Goal: Task Accomplishment & Management: Manage account settings

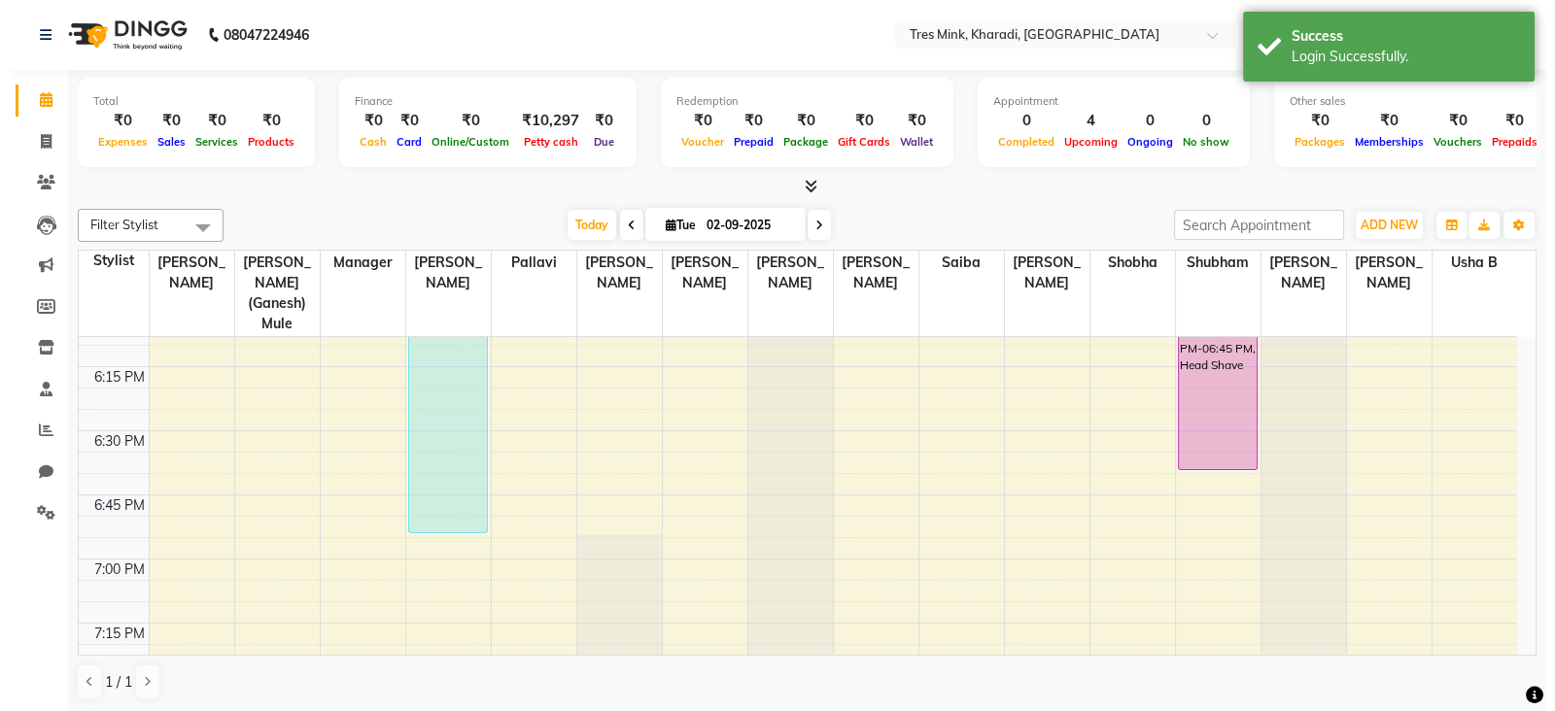
scroll to position [2869, 0]
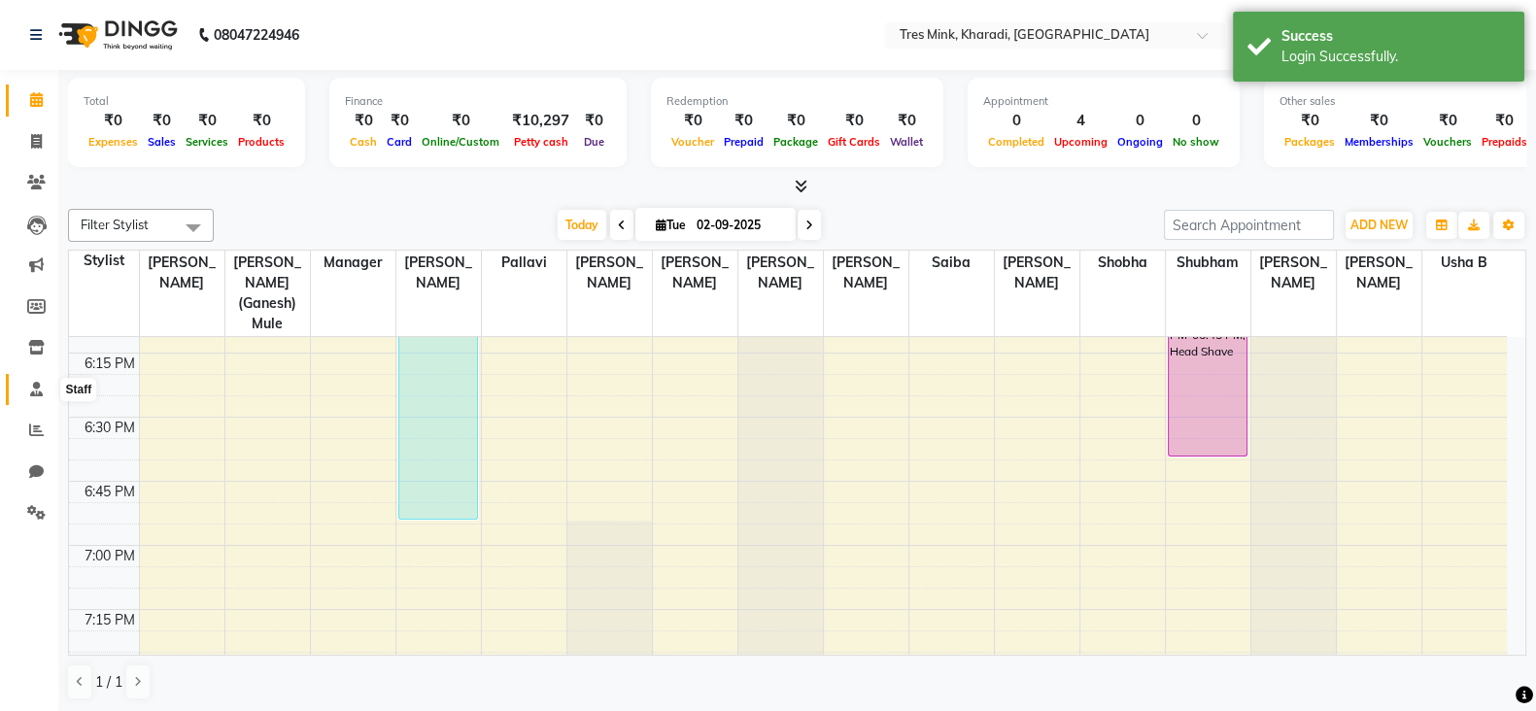
click at [34, 391] on icon at bounding box center [36, 389] width 13 height 15
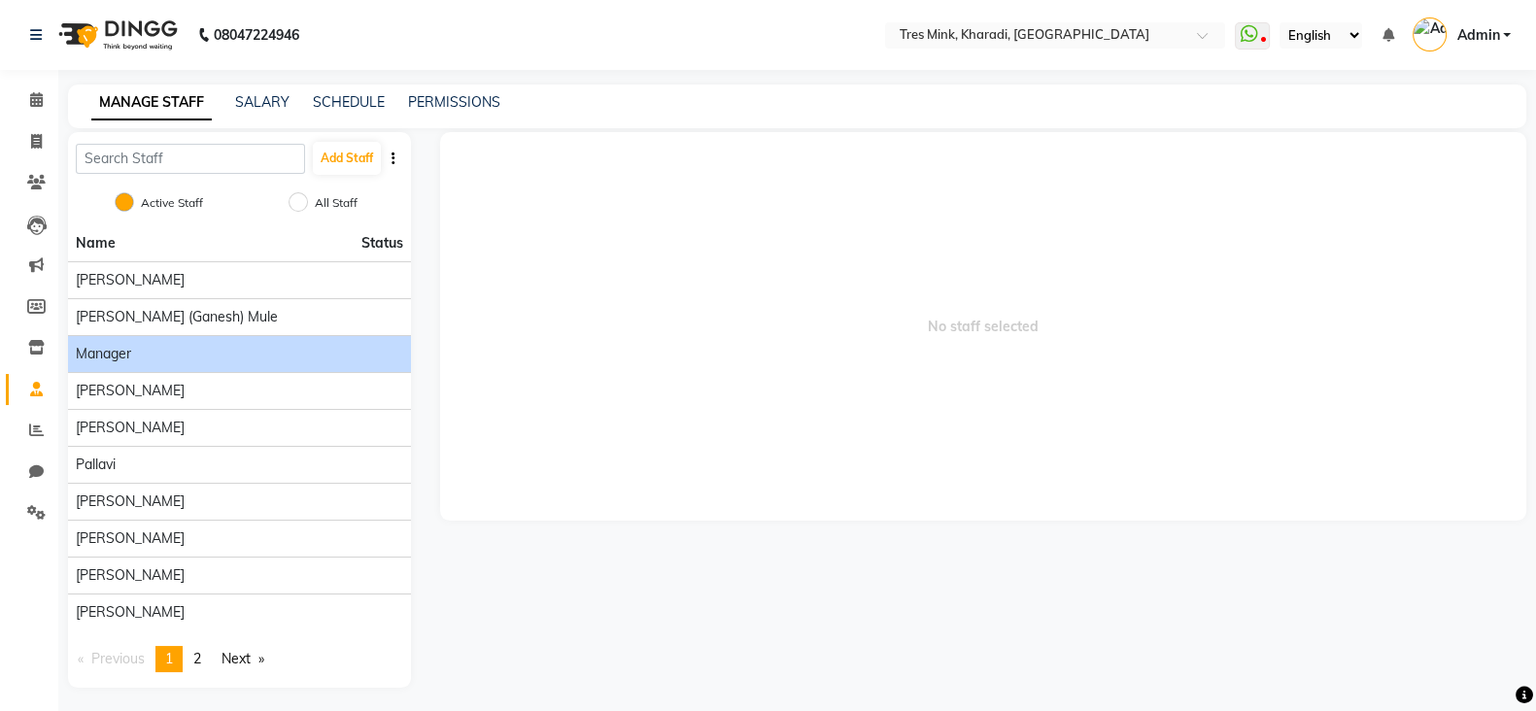
click at [203, 335] on li "Manager" at bounding box center [239, 353] width 343 height 37
click at [255, 347] on div "Manager" at bounding box center [239, 354] width 327 height 20
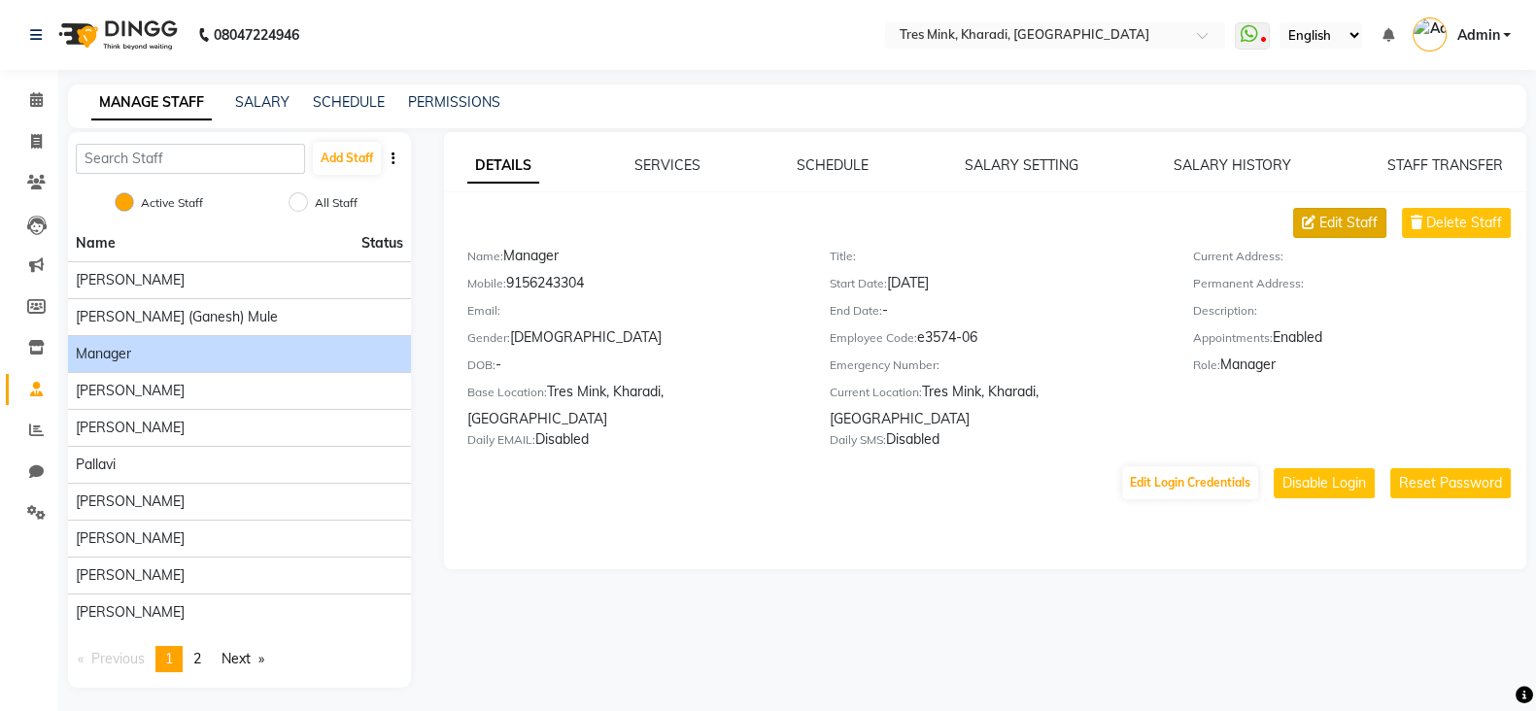
click at [1351, 213] on span "Edit Staff" at bounding box center [1348, 223] width 58 height 20
select select "[DEMOGRAPHIC_DATA]"
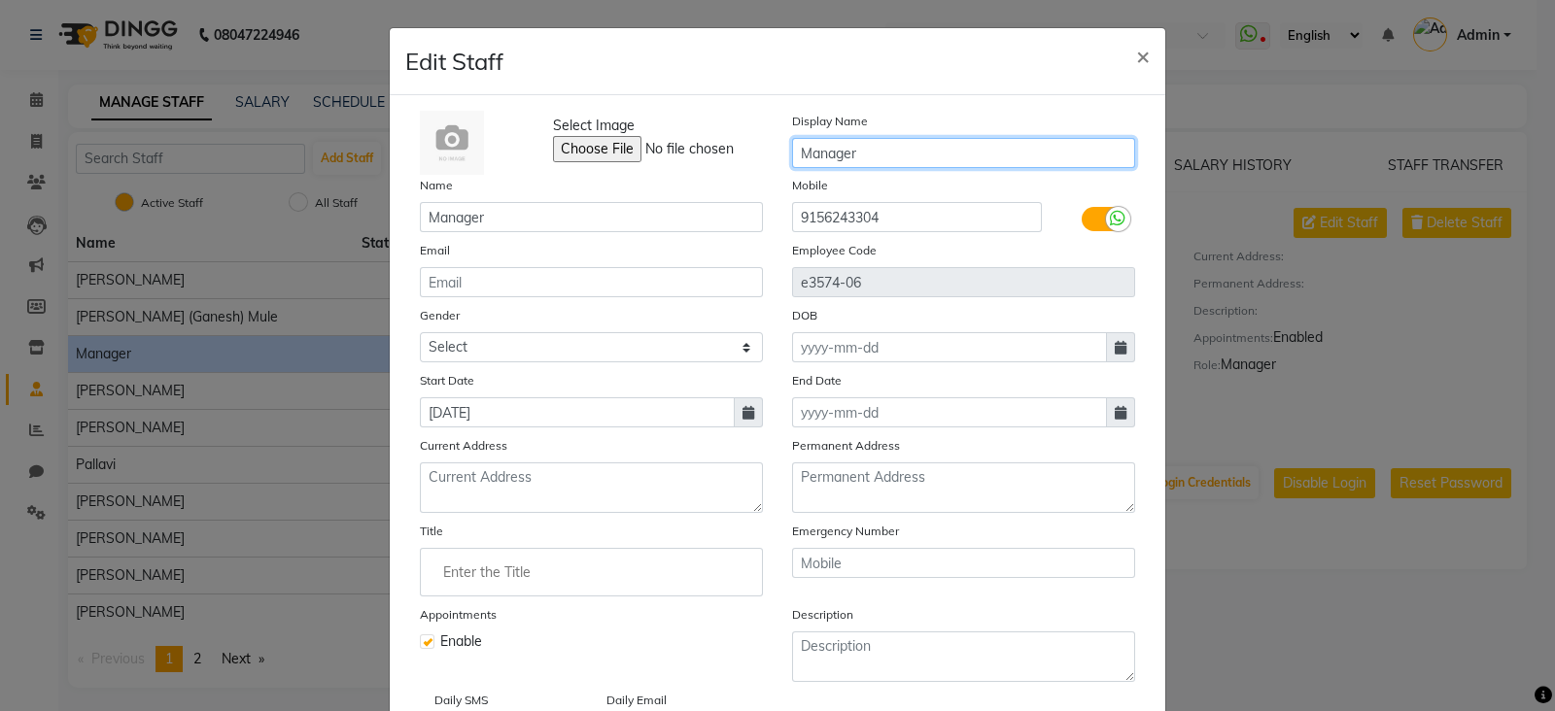
click at [792, 152] on input "Manager" at bounding box center [963, 153] width 343 height 30
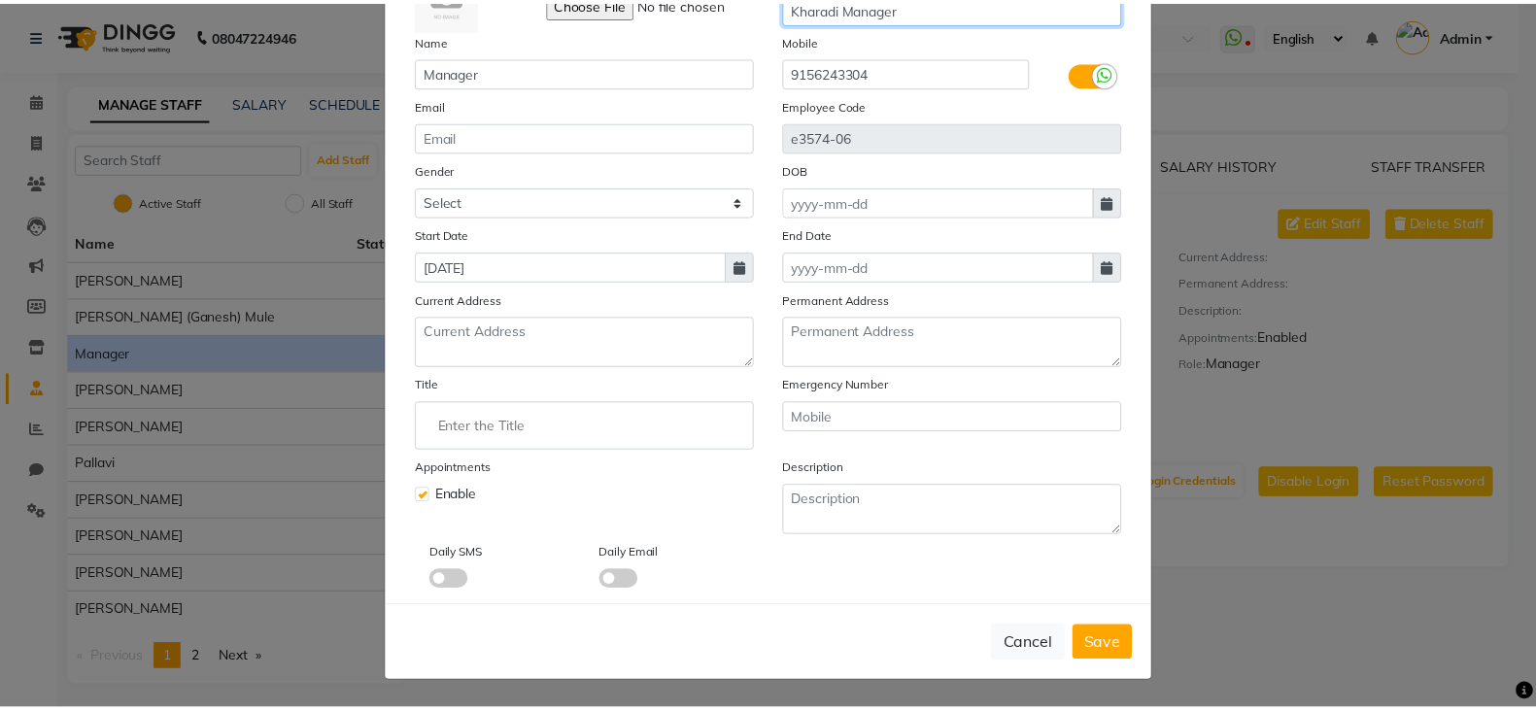
scroll to position [154, 0]
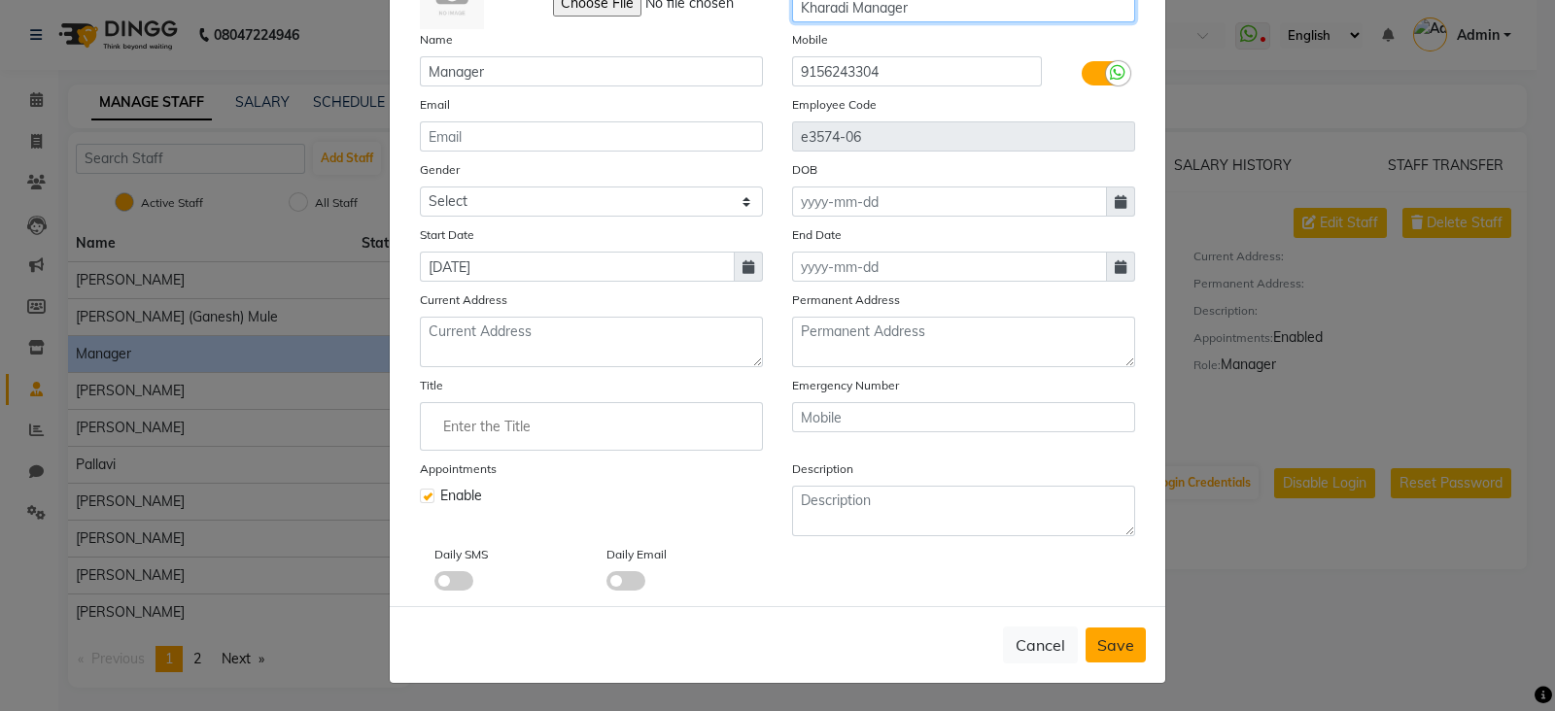
type input "Kharadi Manager"
click at [1124, 660] on button "Save" at bounding box center [1115, 645] width 60 height 35
select select
checkbox input "false"
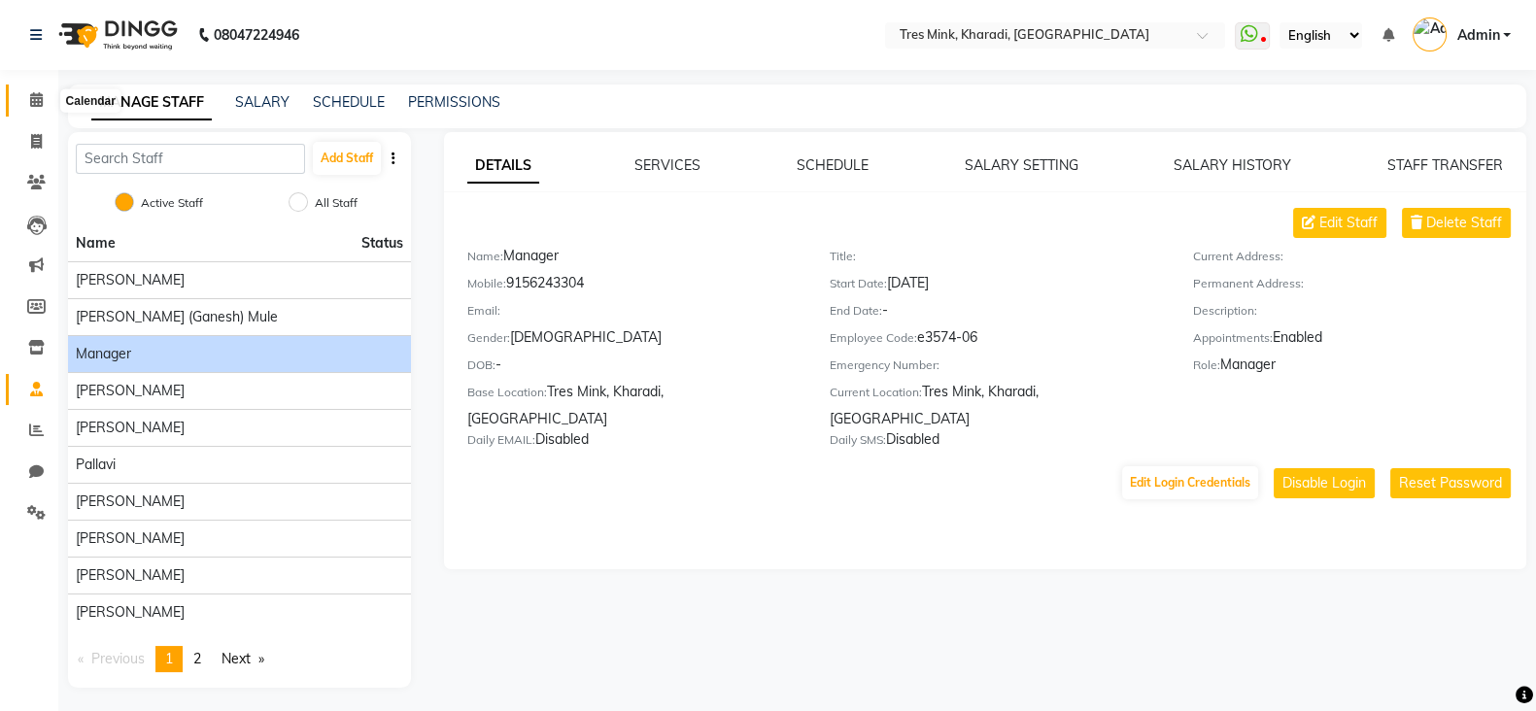
click at [22, 104] on span at bounding box center [36, 100] width 34 height 22
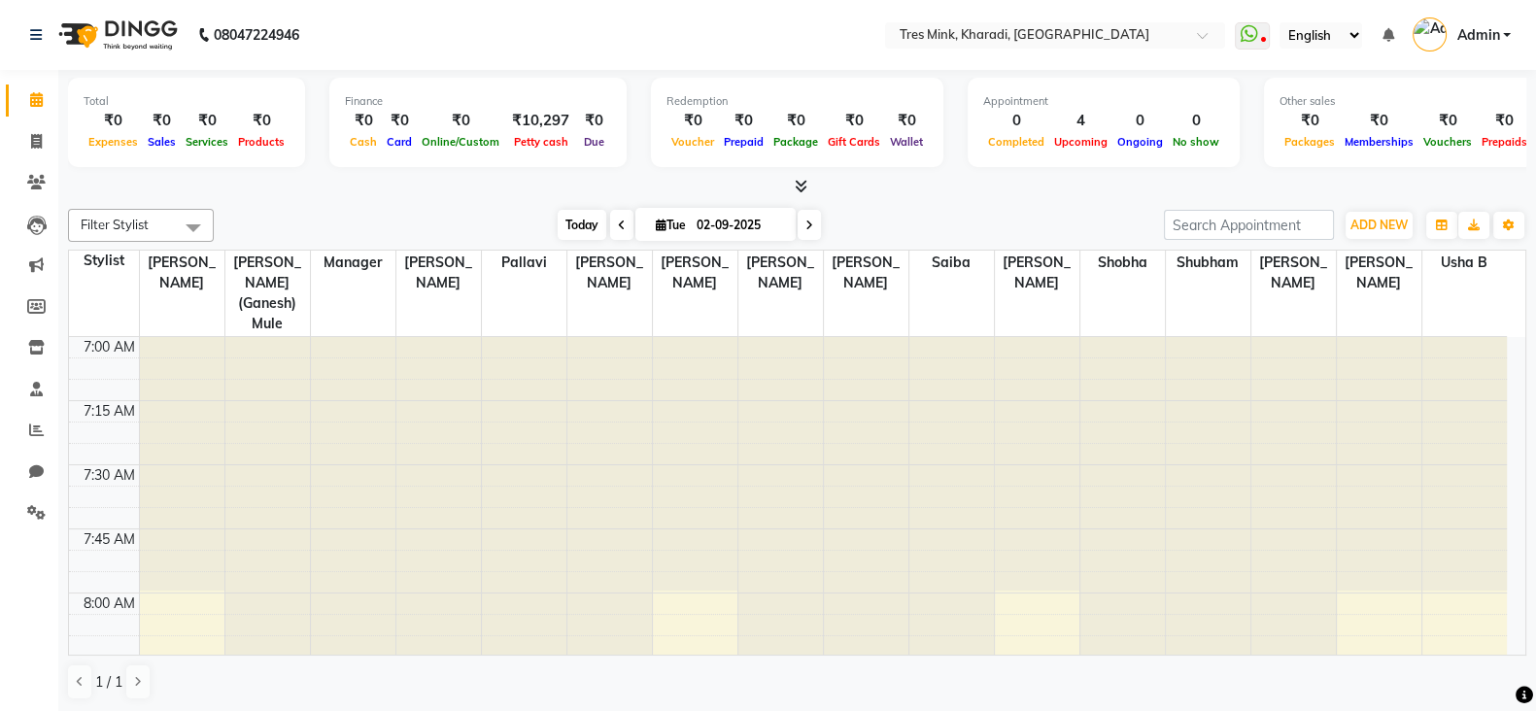
click at [587, 215] on span "Today" at bounding box center [582, 225] width 49 height 30
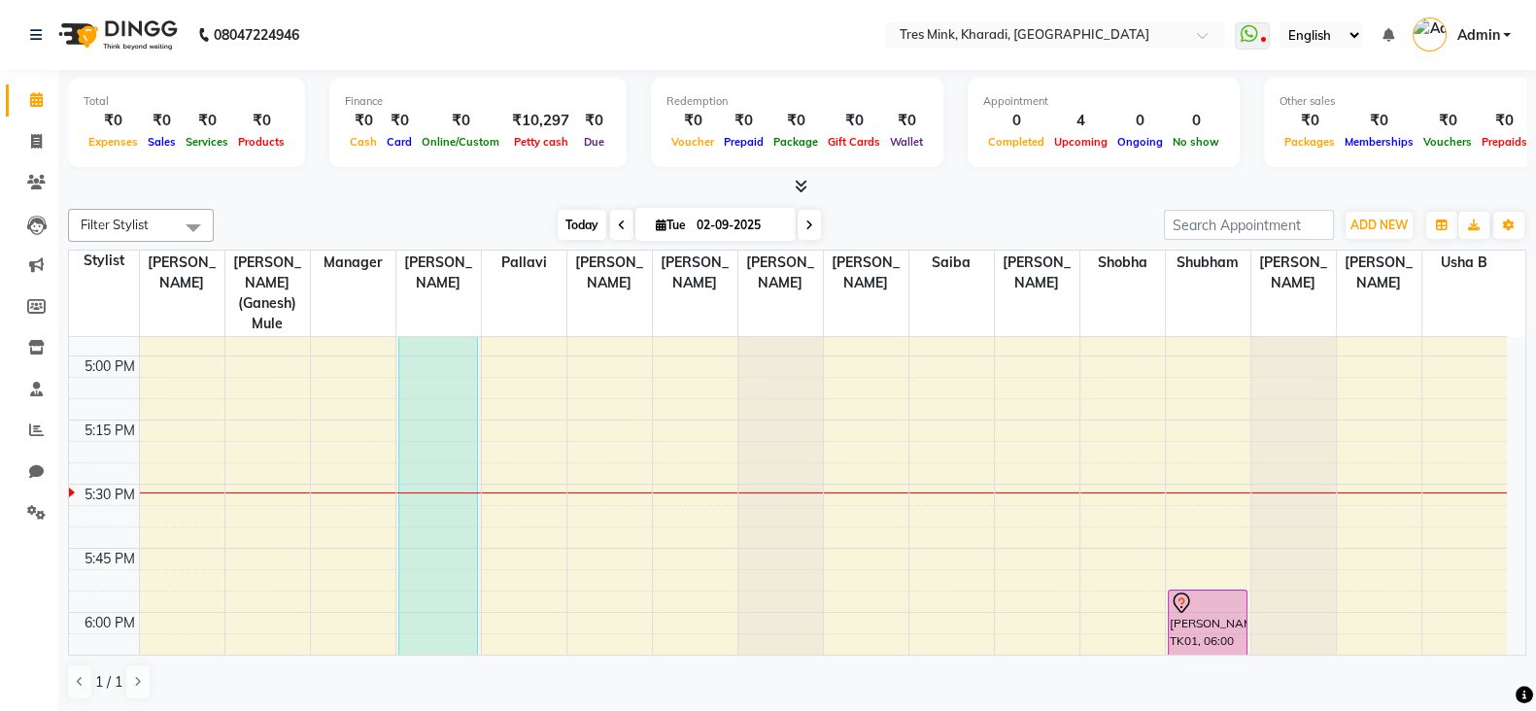
click at [587, 215] on span "Today" at bounding box center [582, 225] width 49 height 30
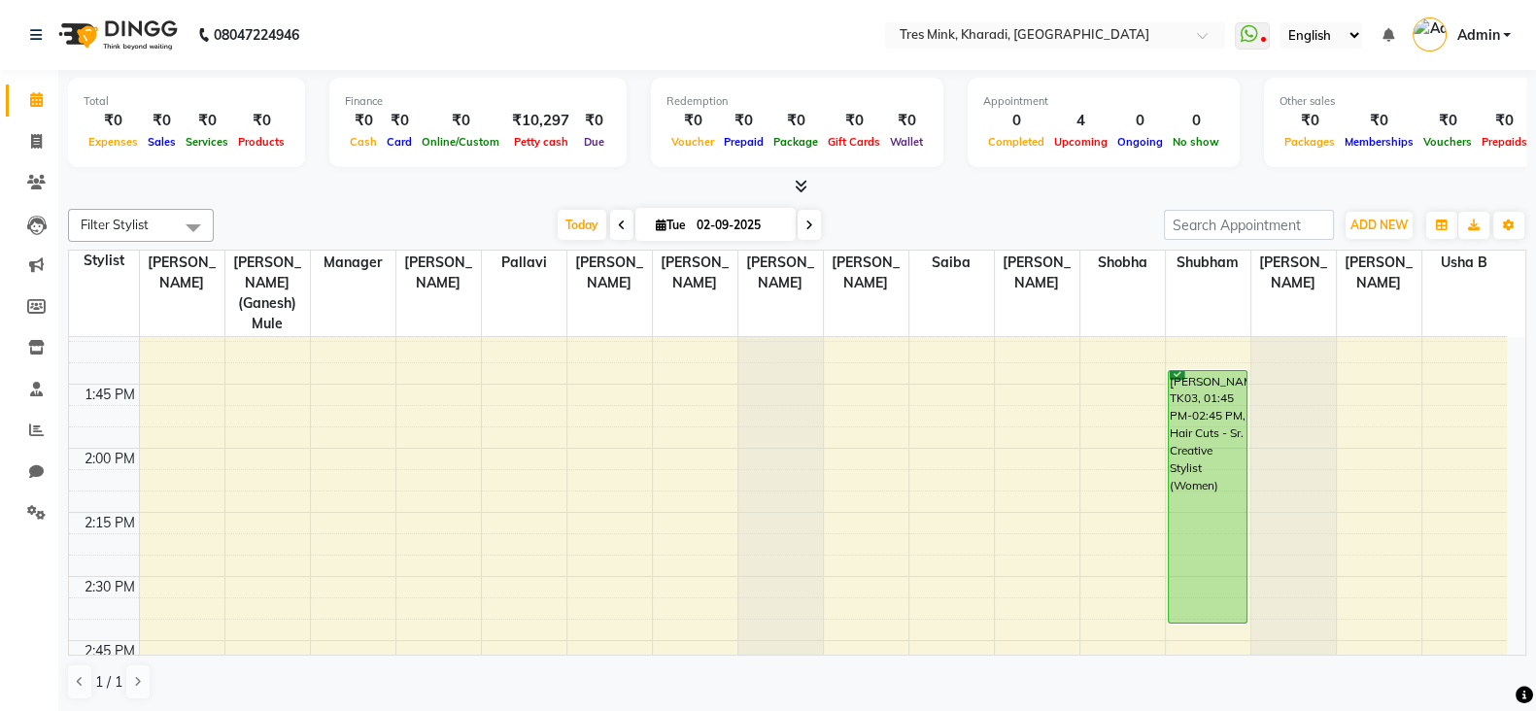
scroll to position [1655, 0]
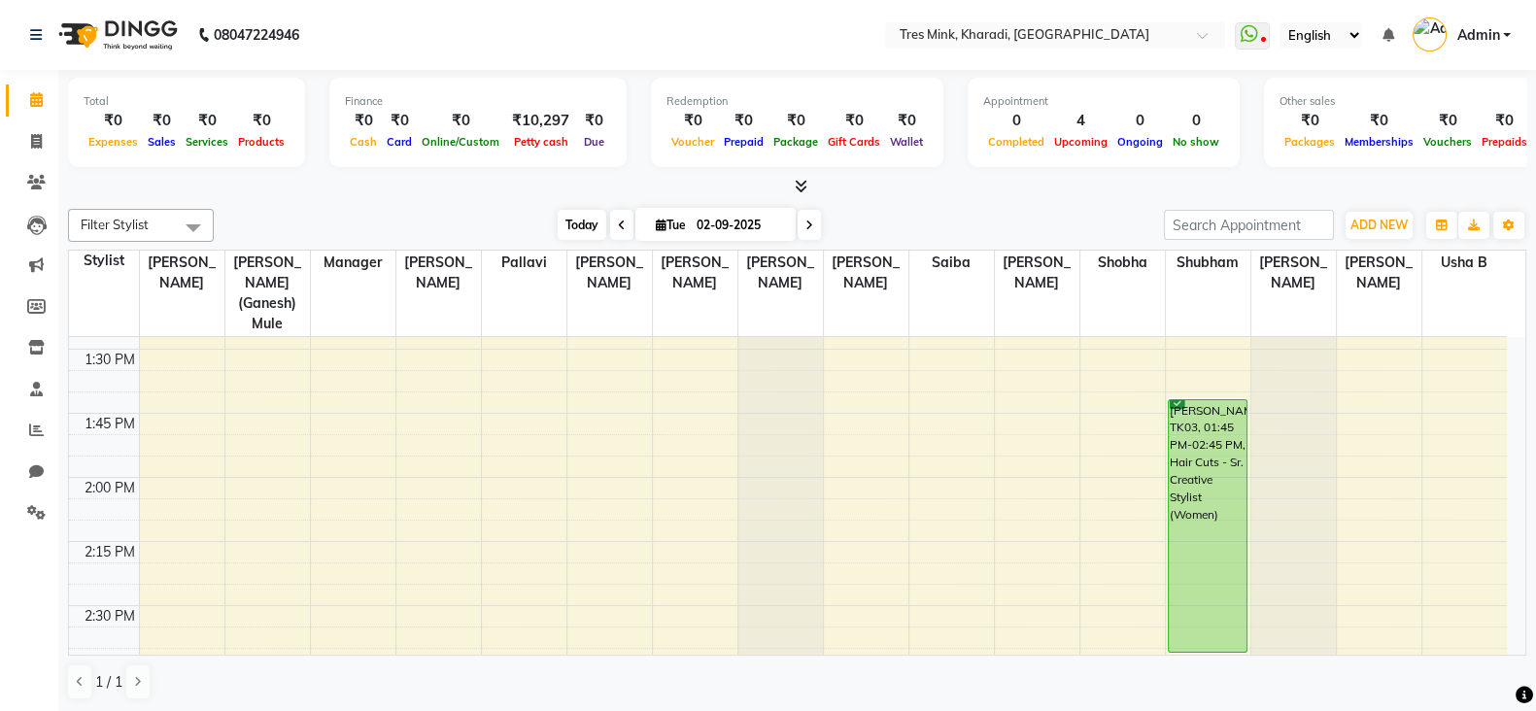
click at [573, 213] on span "Today" at bounding box center [582, 225] width 49 height 30
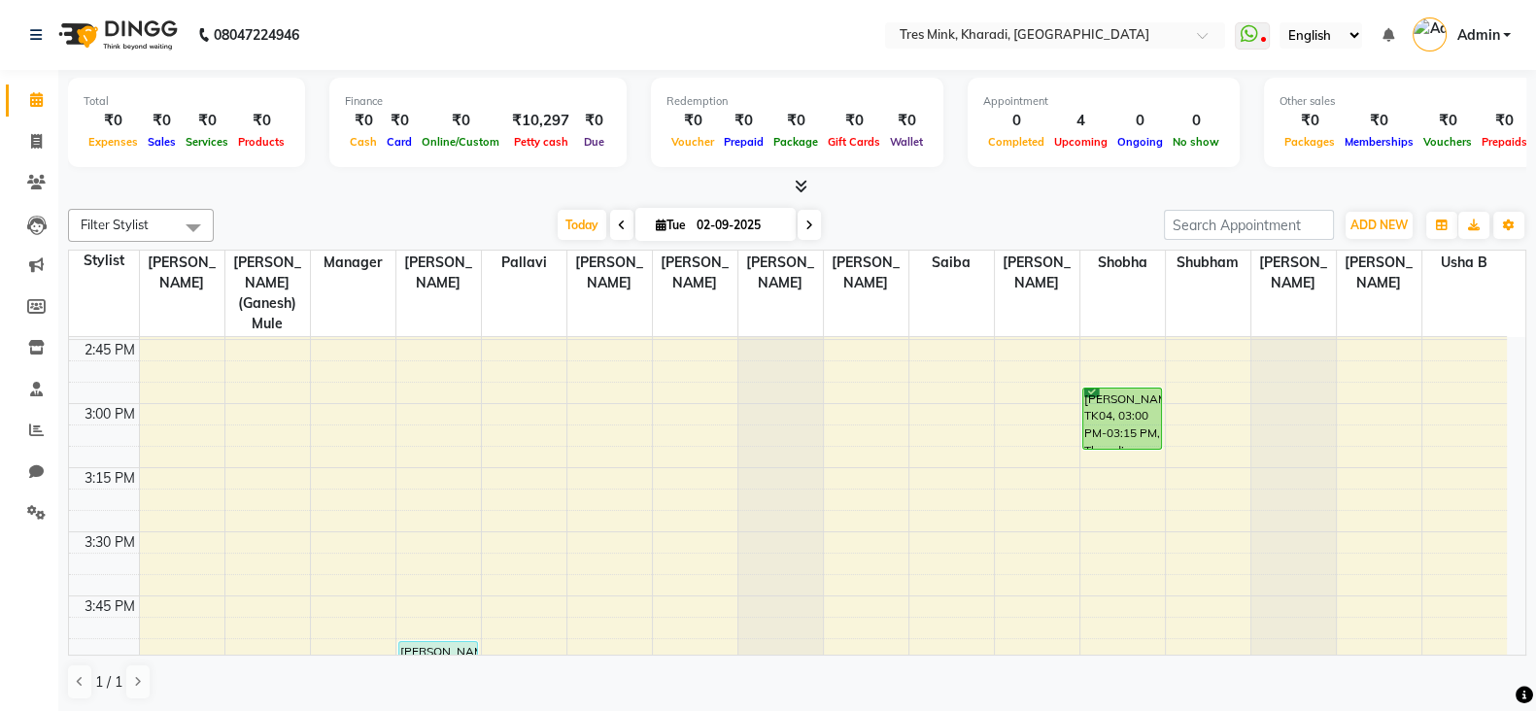
scroll to position [1978, 0]
click at [560, 228] on span "Today" at bounding box center [582, 225] width 49 height 30
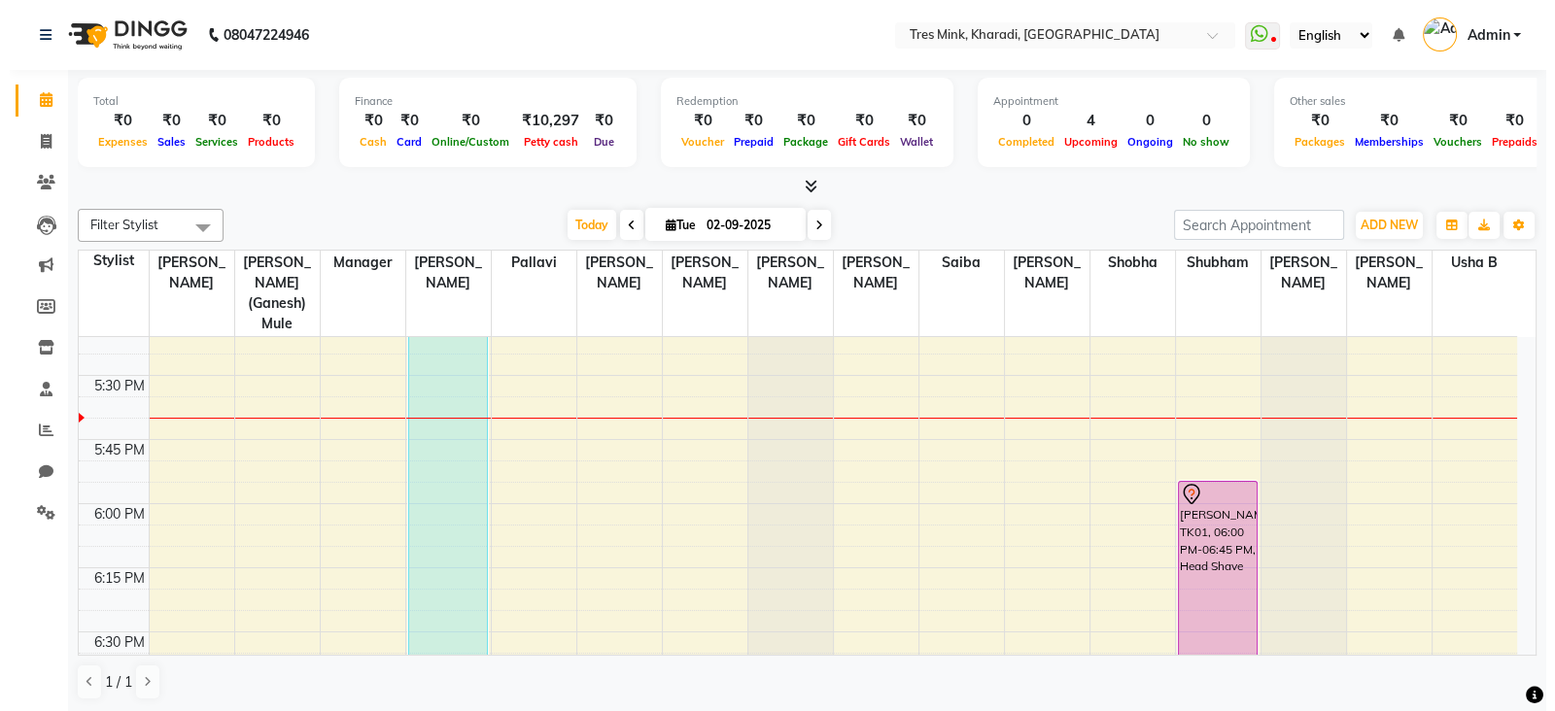
scroll to position [2707, 0]
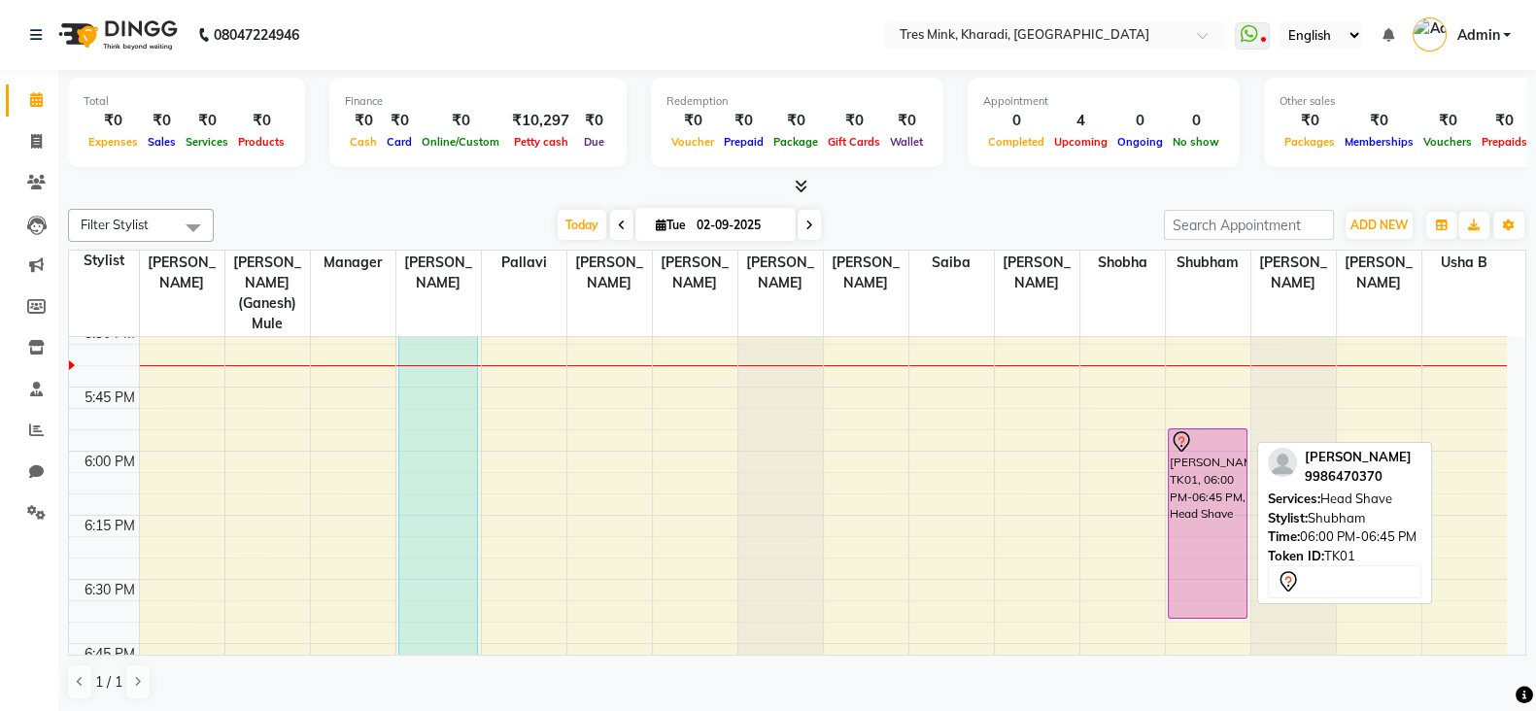
click at [1206, 444] on div "[PERSON_NAME], TK01, 06:00 PM-06:45 PM, Head Shave" at bounding box center [1208, 523] width 79 height 188
select select "7"
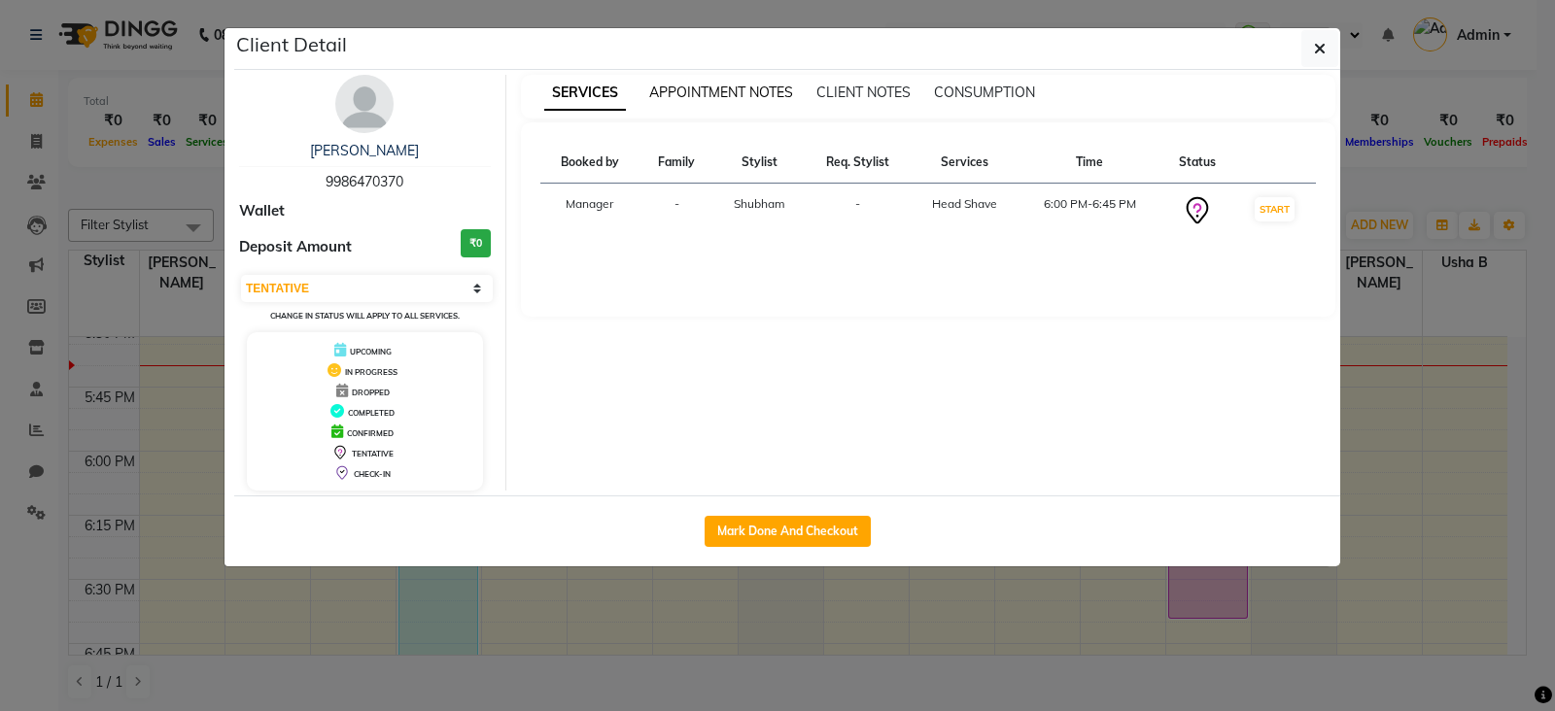
click at [687, 84] on span "APPOINTMENT NOTES" at bounding box center [721, 92] width 144 height 17
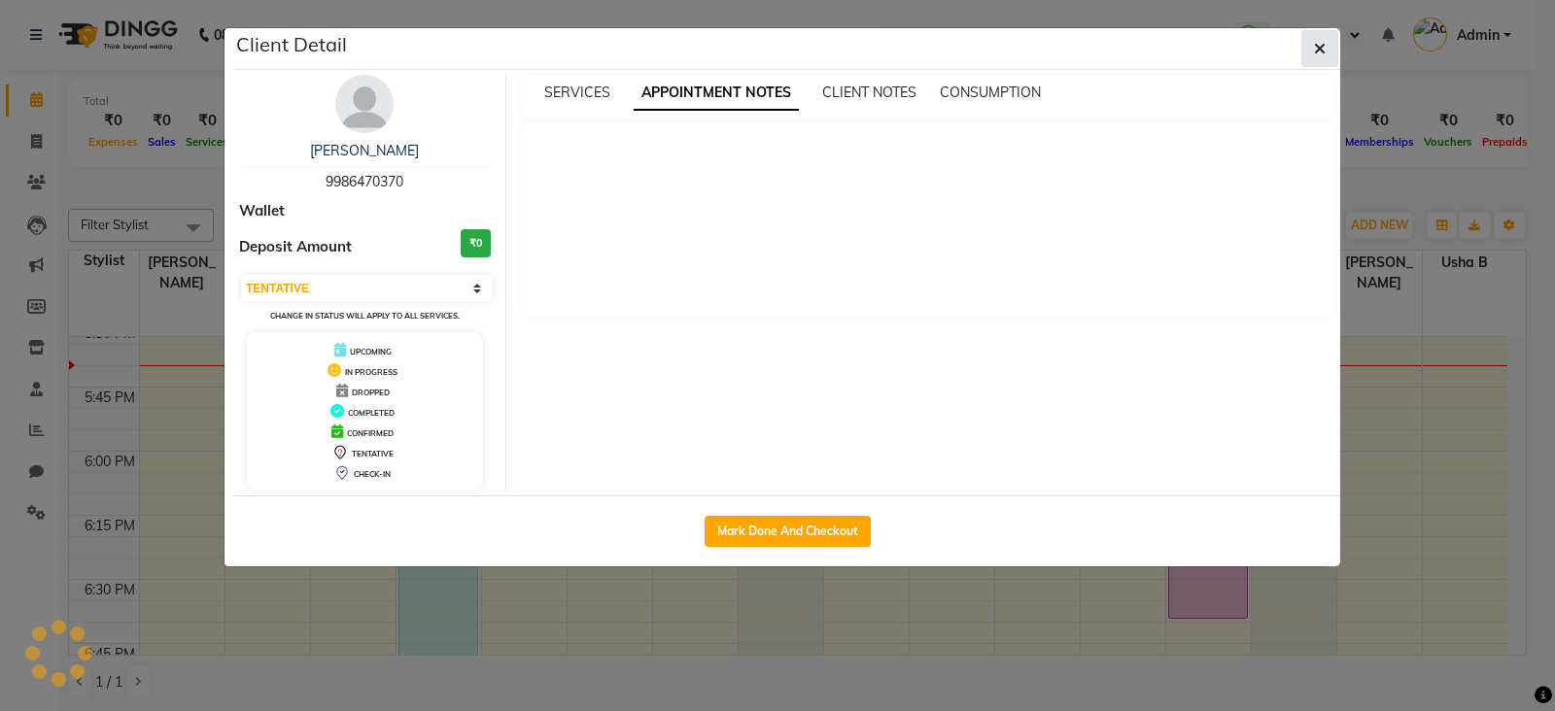
click at [1318, 51] on icon "button" at bounding box center [1320, 49] width 12 height 16
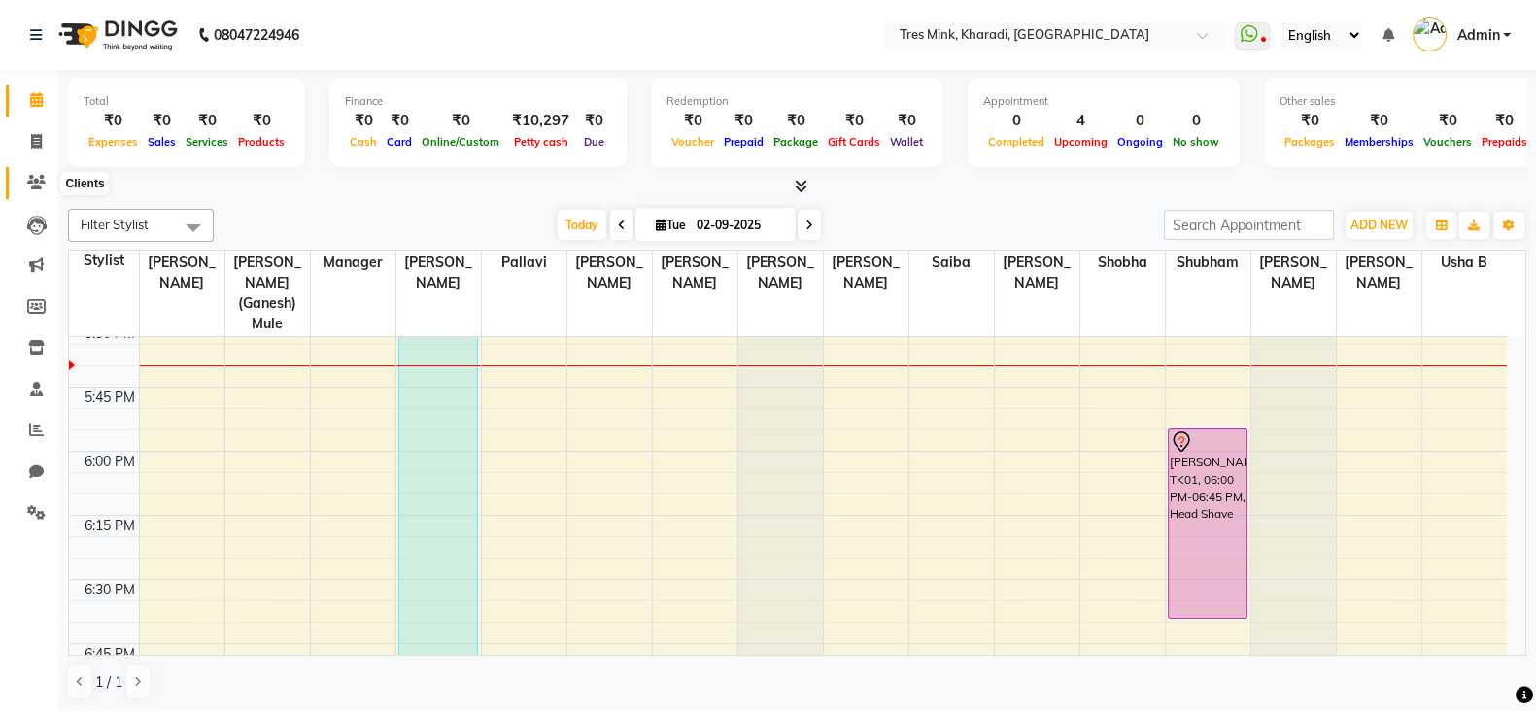
click at [37, 175] on icon at bounding box center [36, 182] width 18 height 15
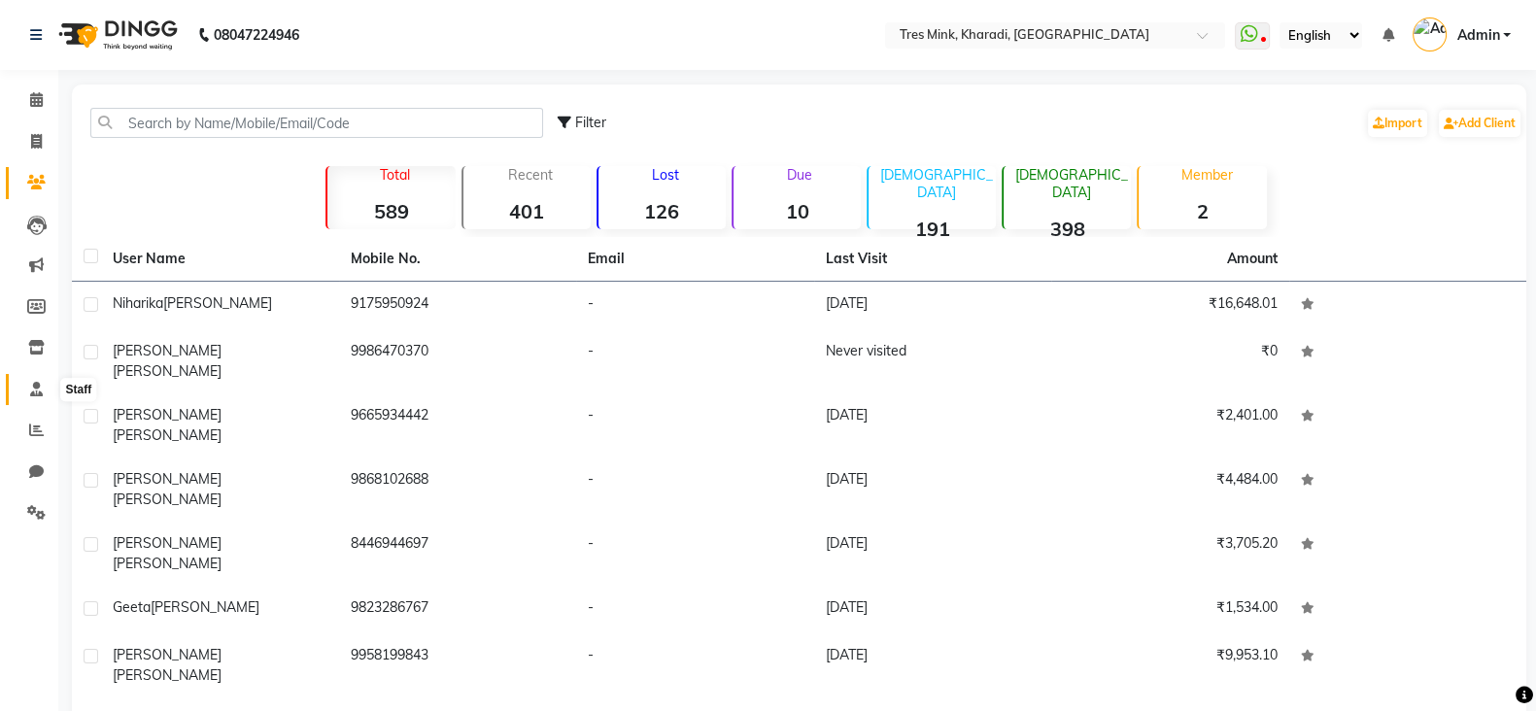
click at [27, 383] on span at bounding box center [36, 390] width 34 height 22
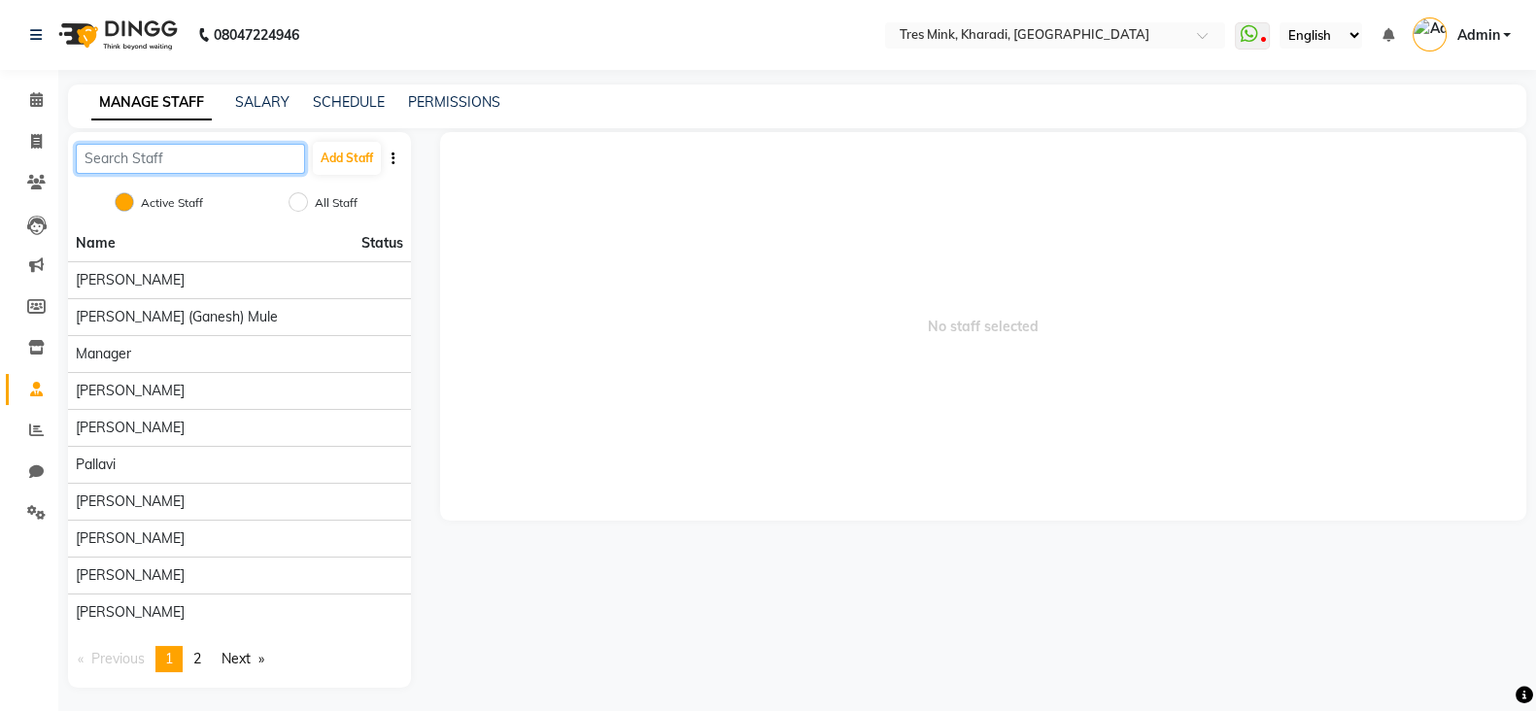
click at [217, 153] on input "text" at bounding box center [190, 159] width 229 height 30
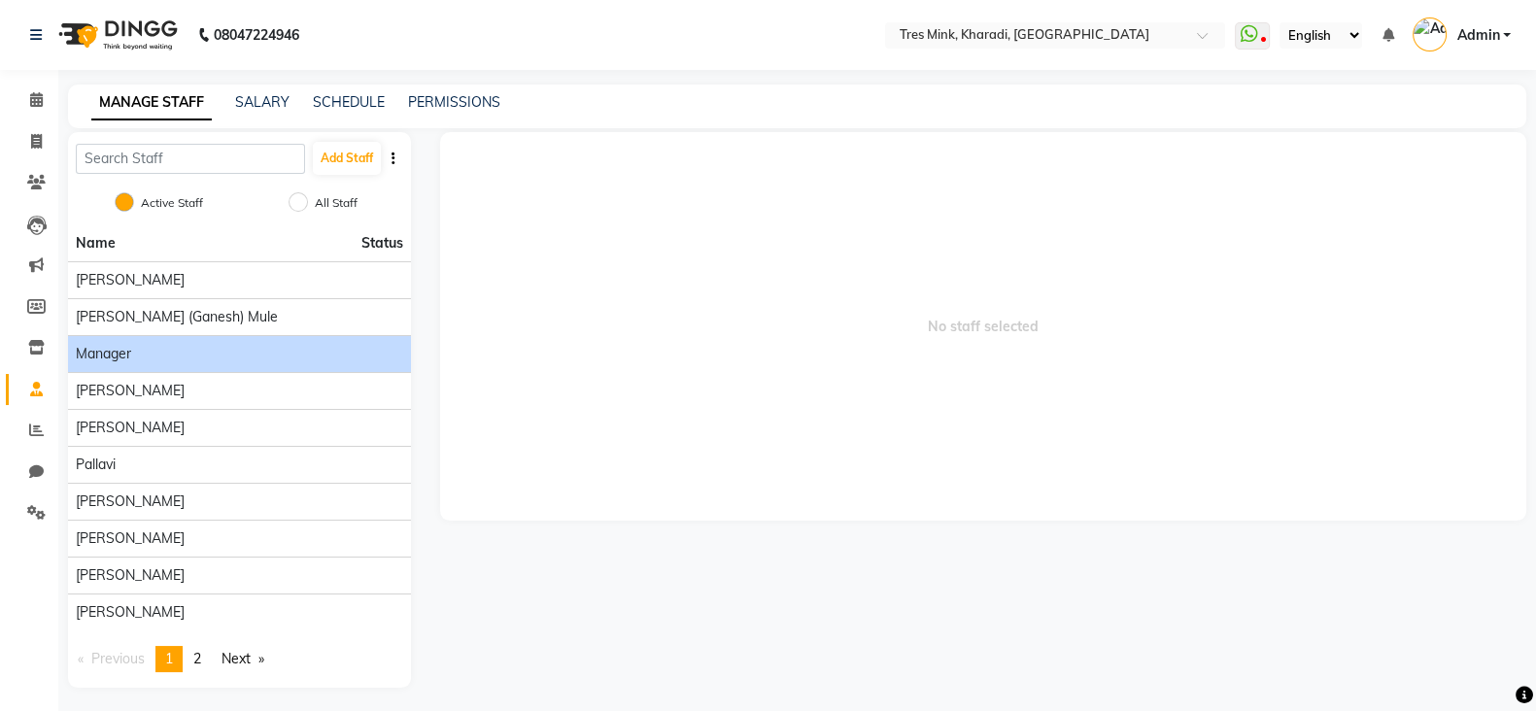
click at [171, 352] on div "Manager" at bounding box center [239, 354] width 327 height 20
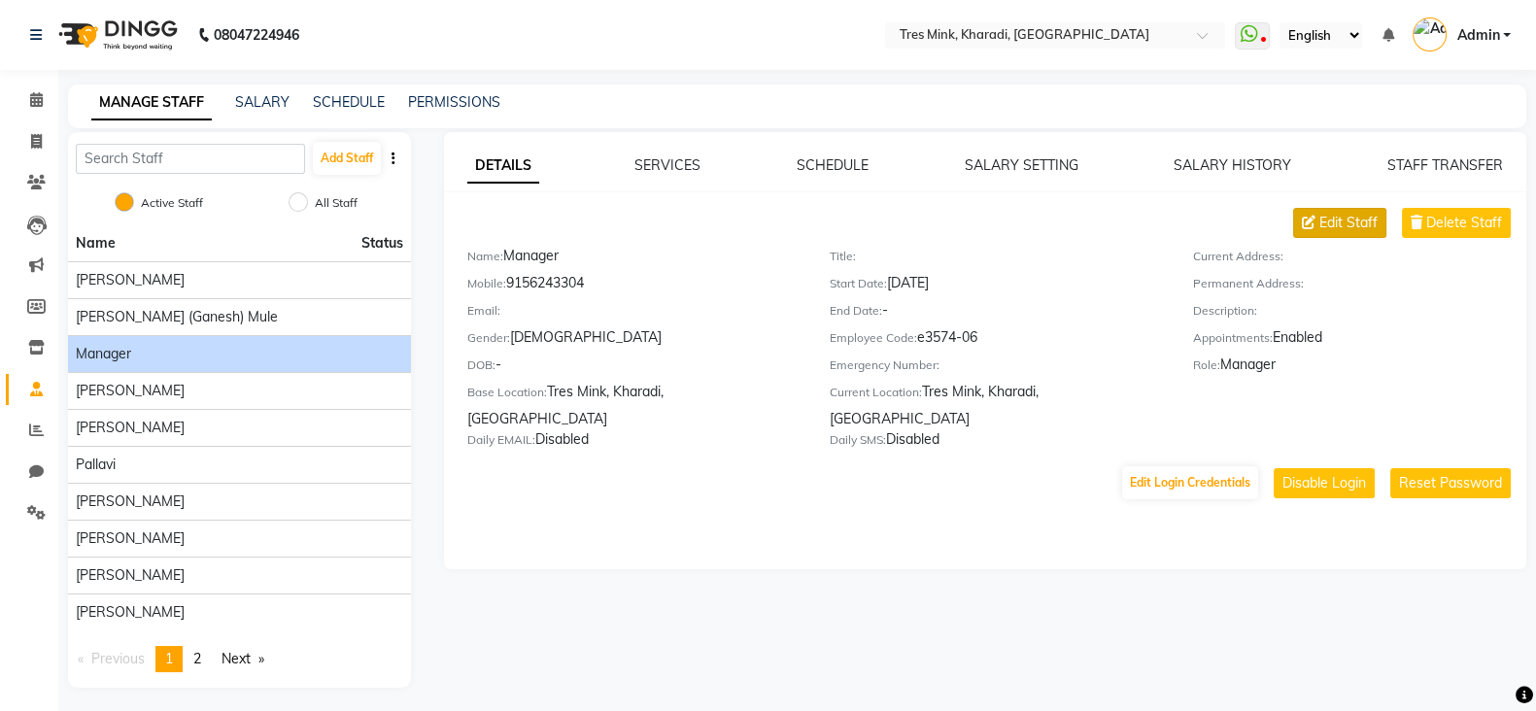
click at [1334, 221] on span "Edit Staff" at bounding box center [1348, 223] width 58 height 20
select select "[DEMOGRAPHIC_DATA]"
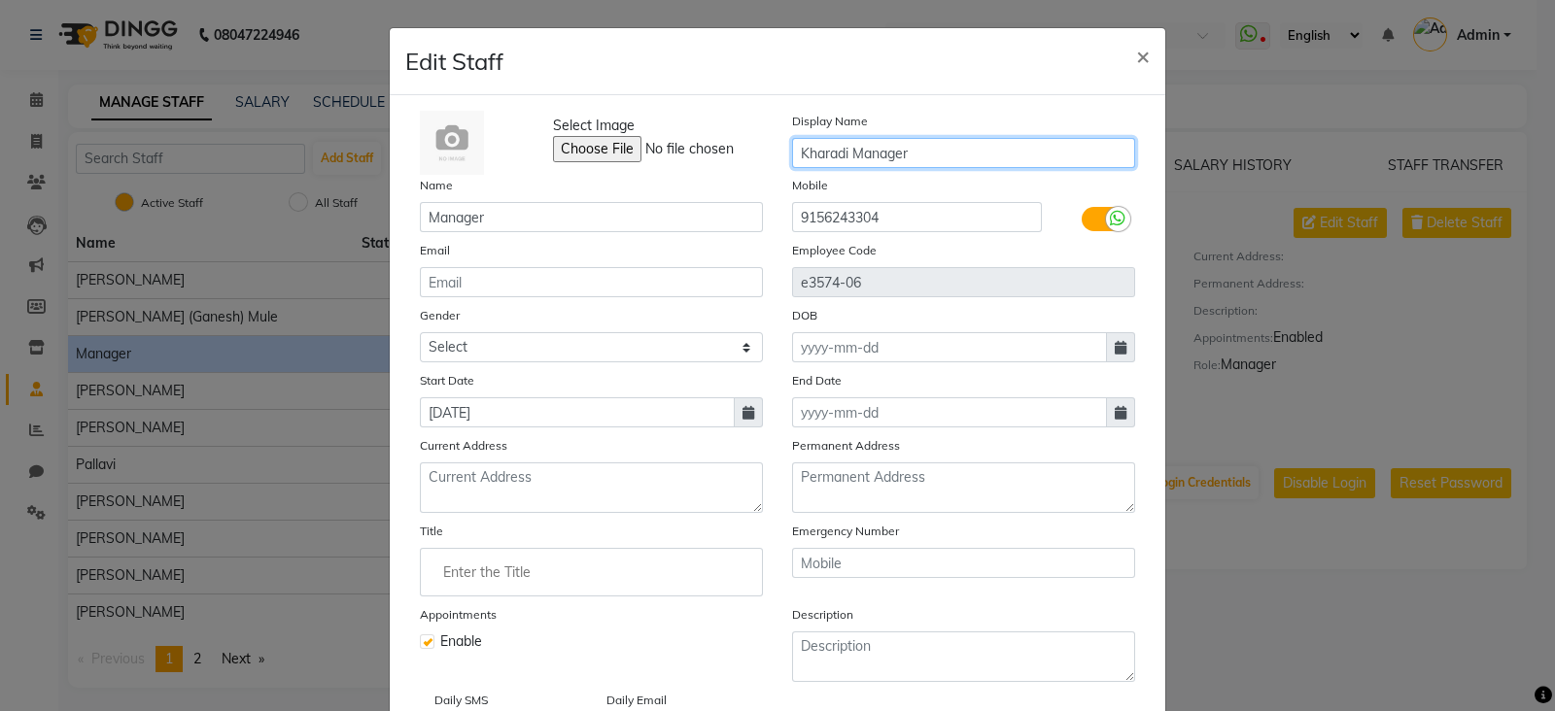
drag, startPoint x: 843, startPoint y: 157, endPoint x: 772, endPoint y: 157, distance: 70.9
click at [777, 157] on div "Display Name [PERSON_NAME] Manager" at bounding box center [963, 143] width 372 height 64
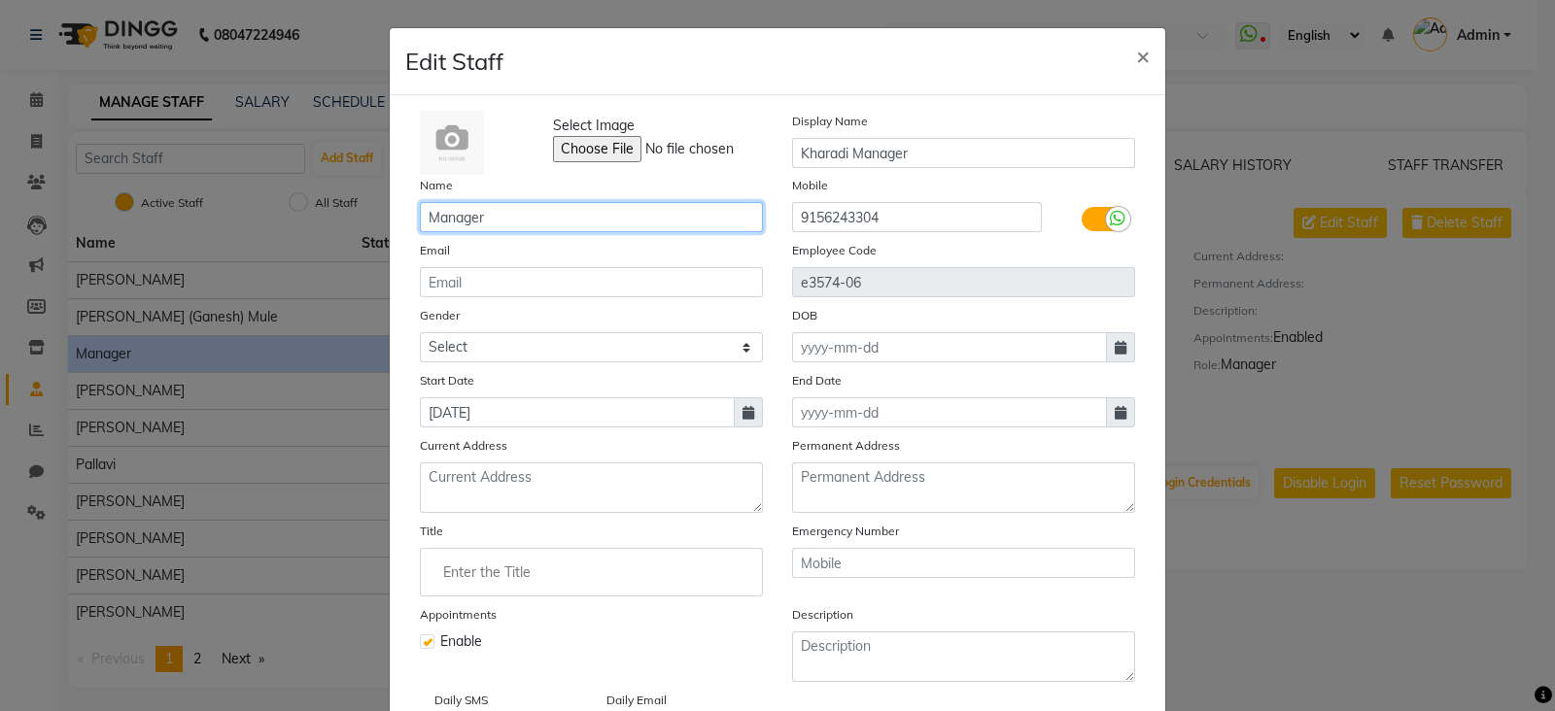
click at [420, 212] on input "Manager" at bounding box center [591, 217] width 343 height 30
paste input "Kharadi"
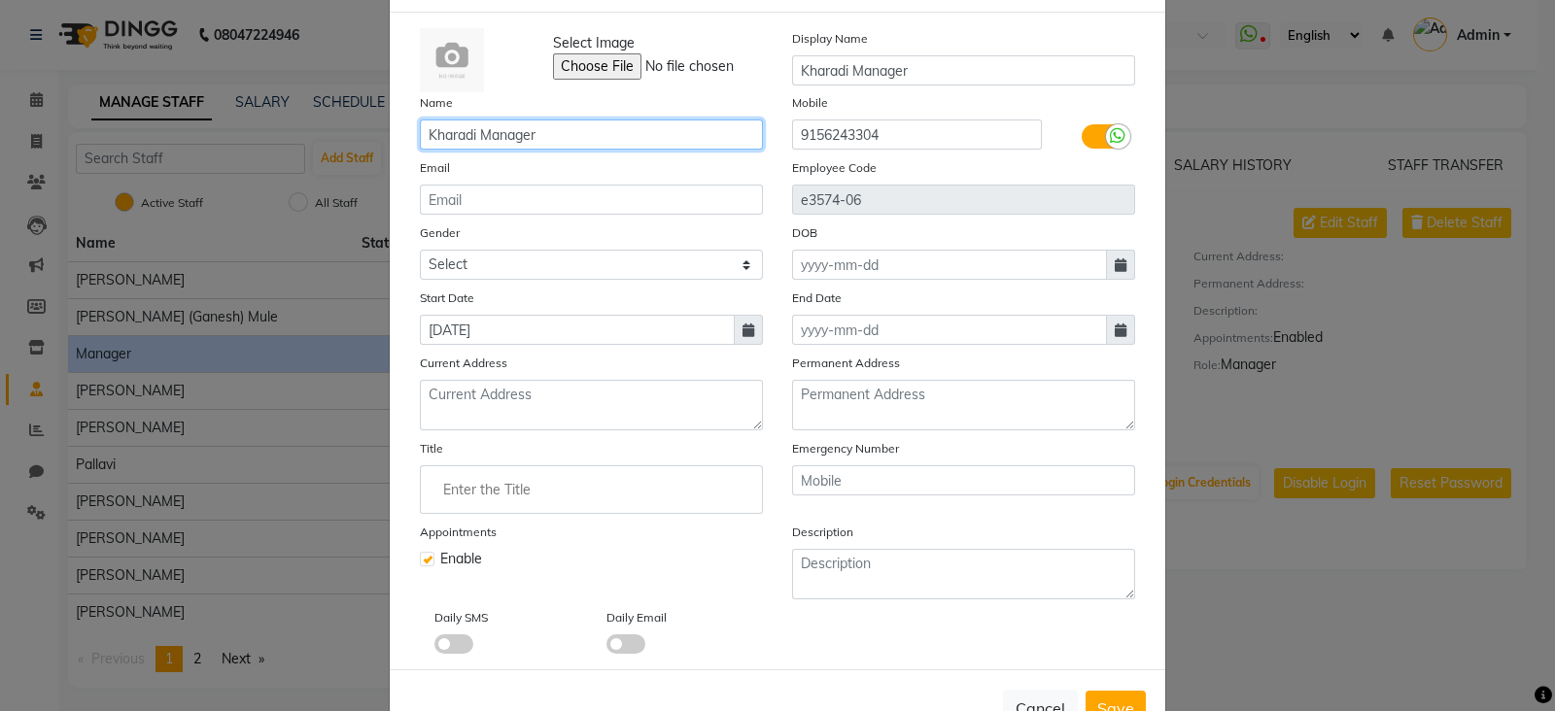
scroll to position [154, 0]
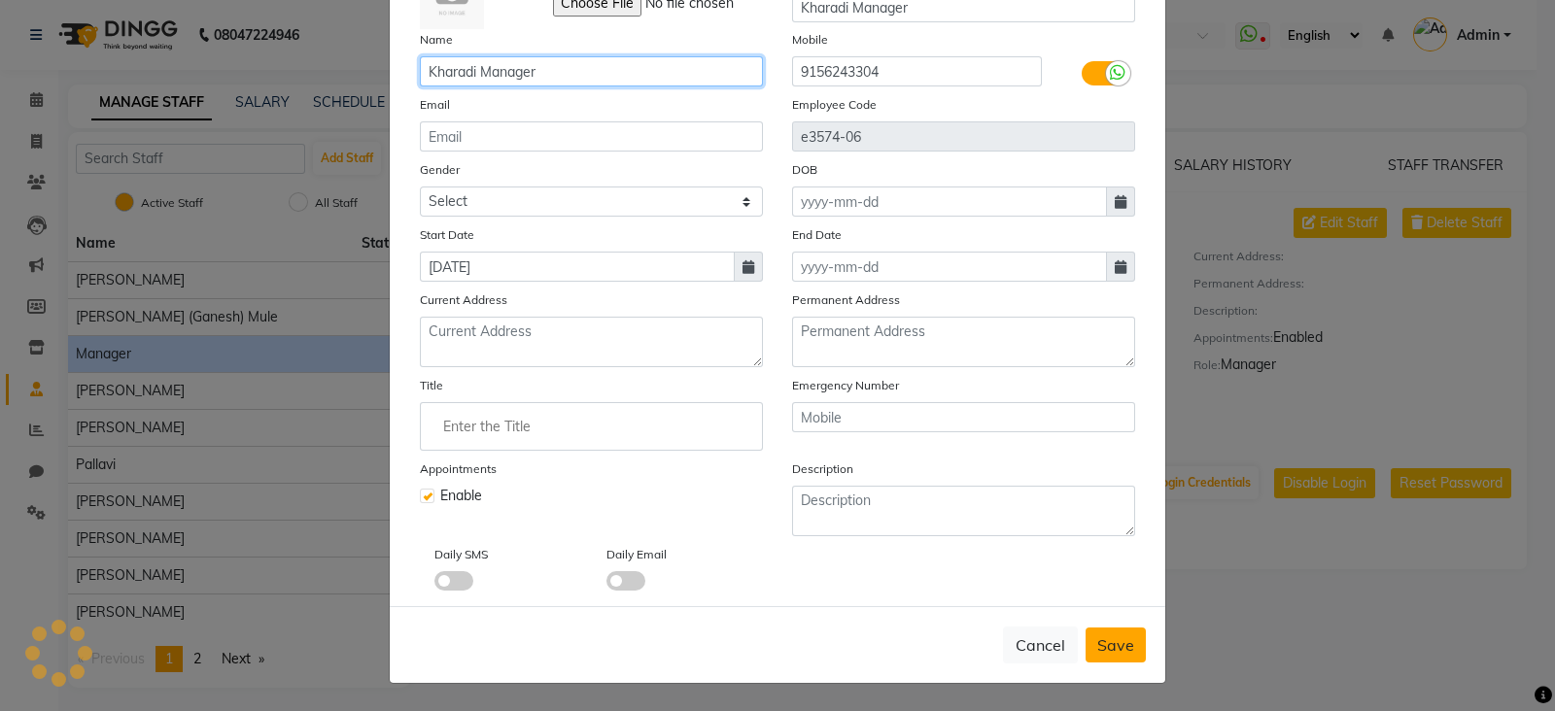
type input "Kharadi Manager"
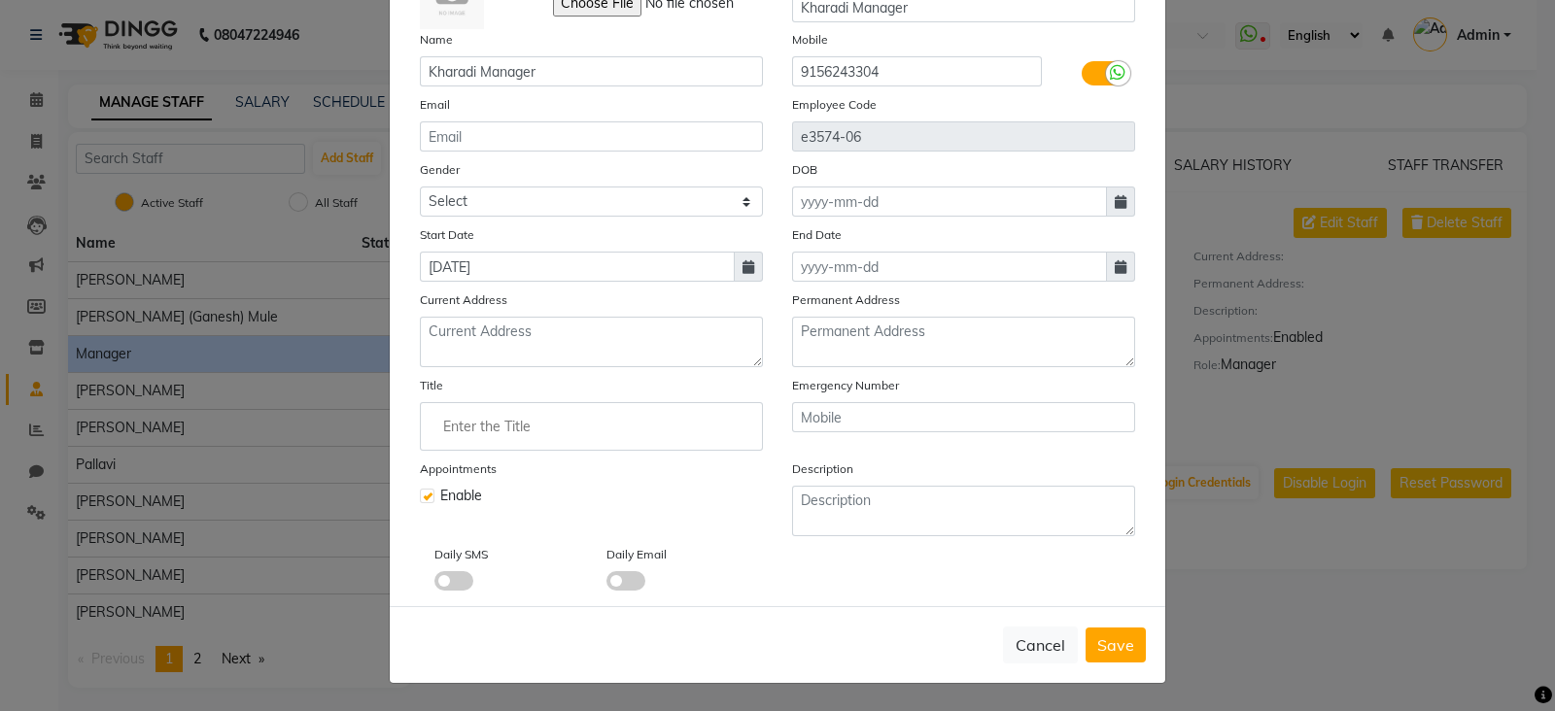
click at [1109, 655] on button "Save" at bounding box center [1115, 645] width 60 height 35
select select
checkbox input "false"
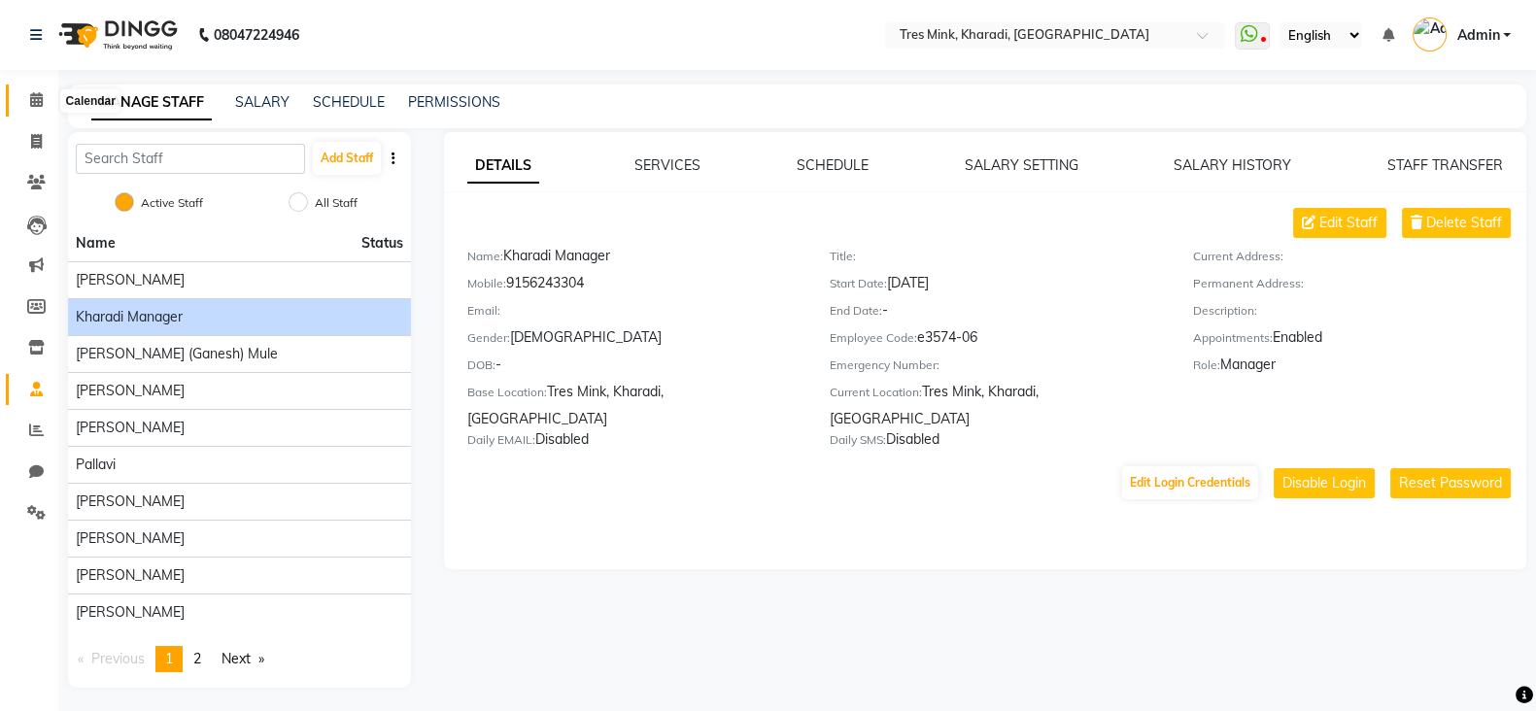
click at [43, 103] on span at bounding box center [36, 100] width 34 height 22
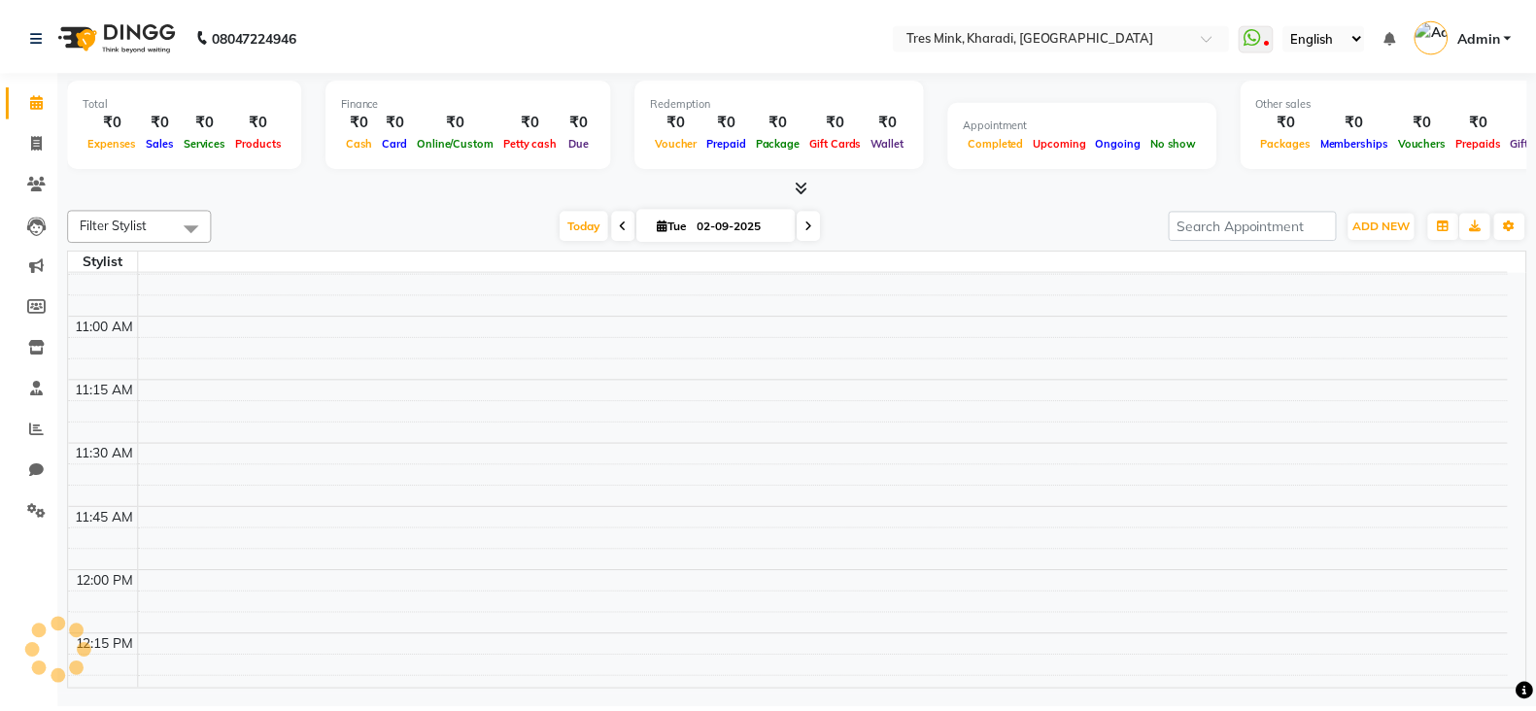
scroll to position [729, 0]
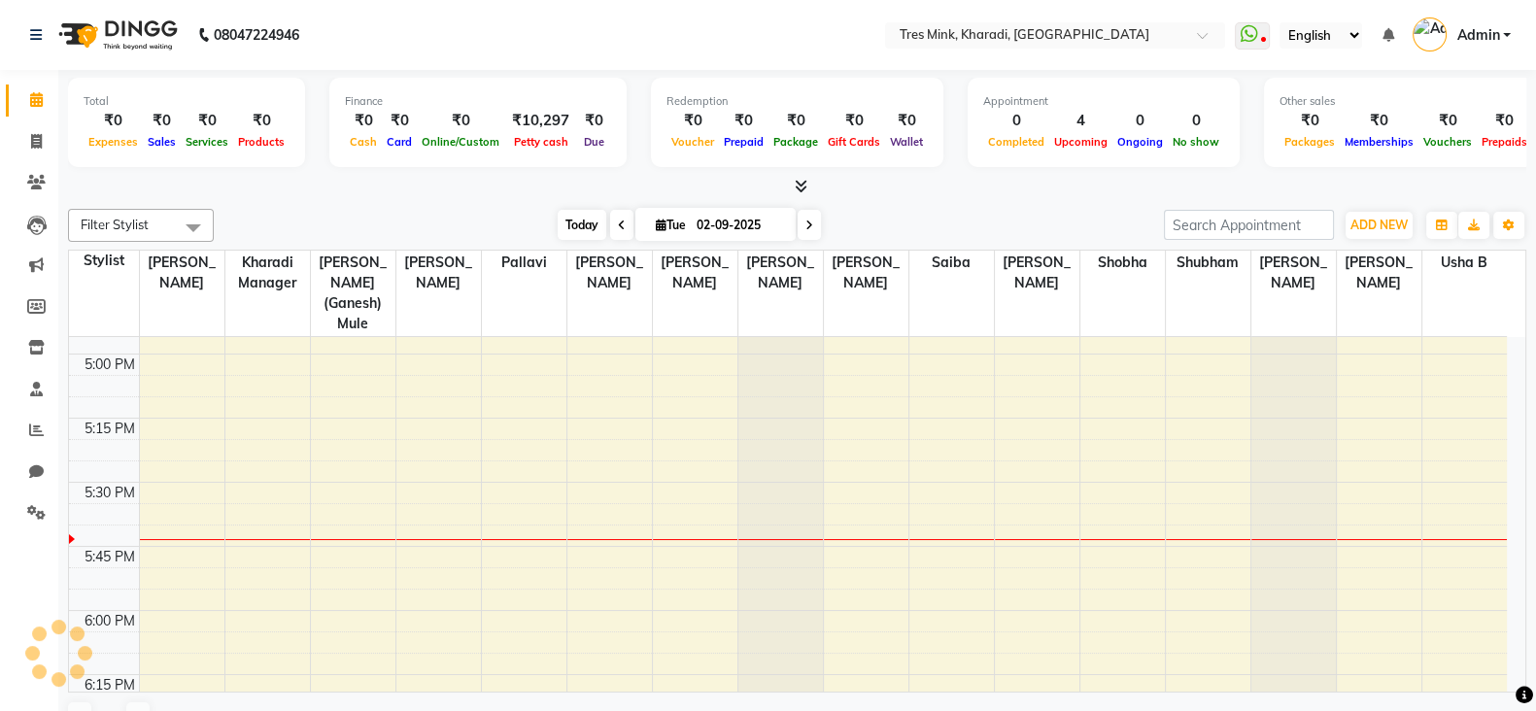
click at [578, 217] on span "Today" at bounding box center [582, 225] width 49 height 30
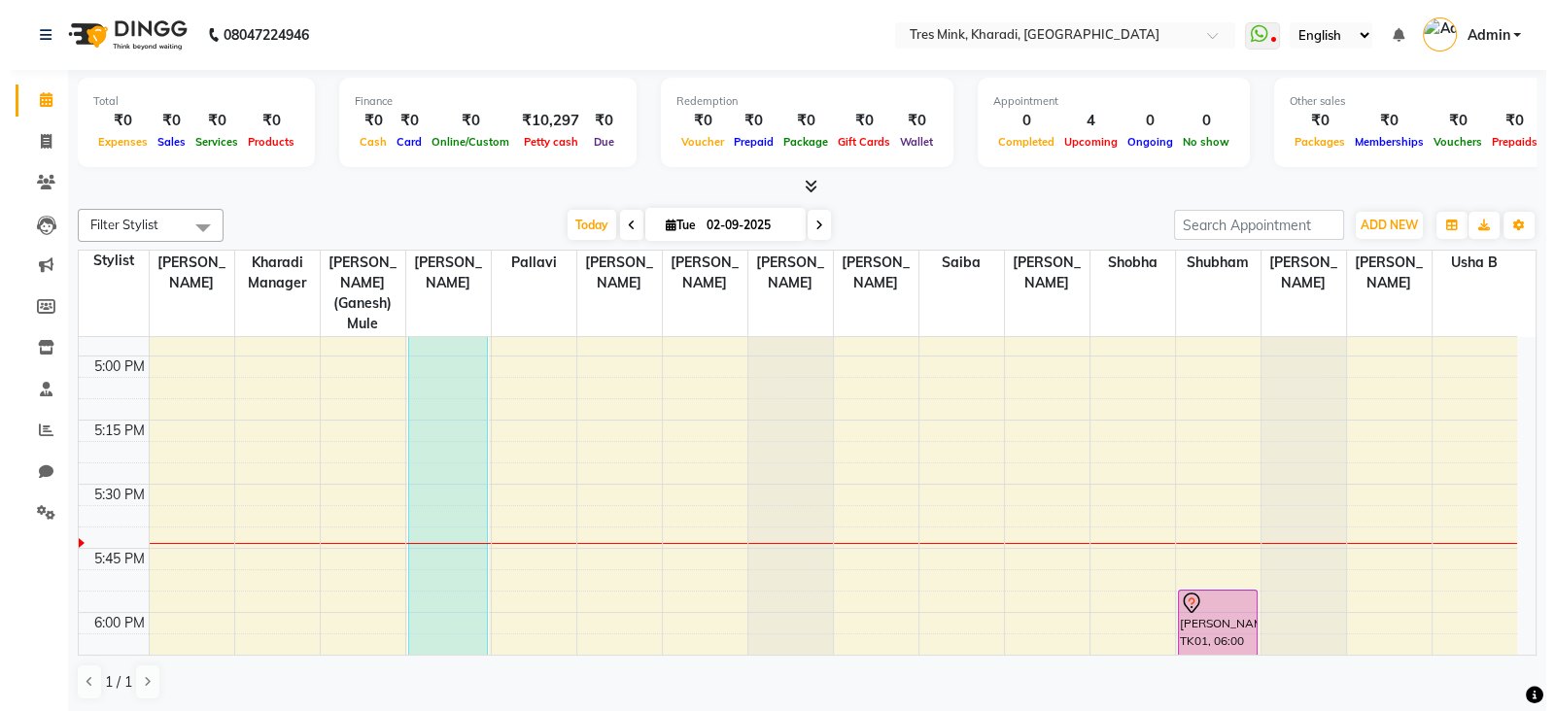
scroll to position [2546, 0]
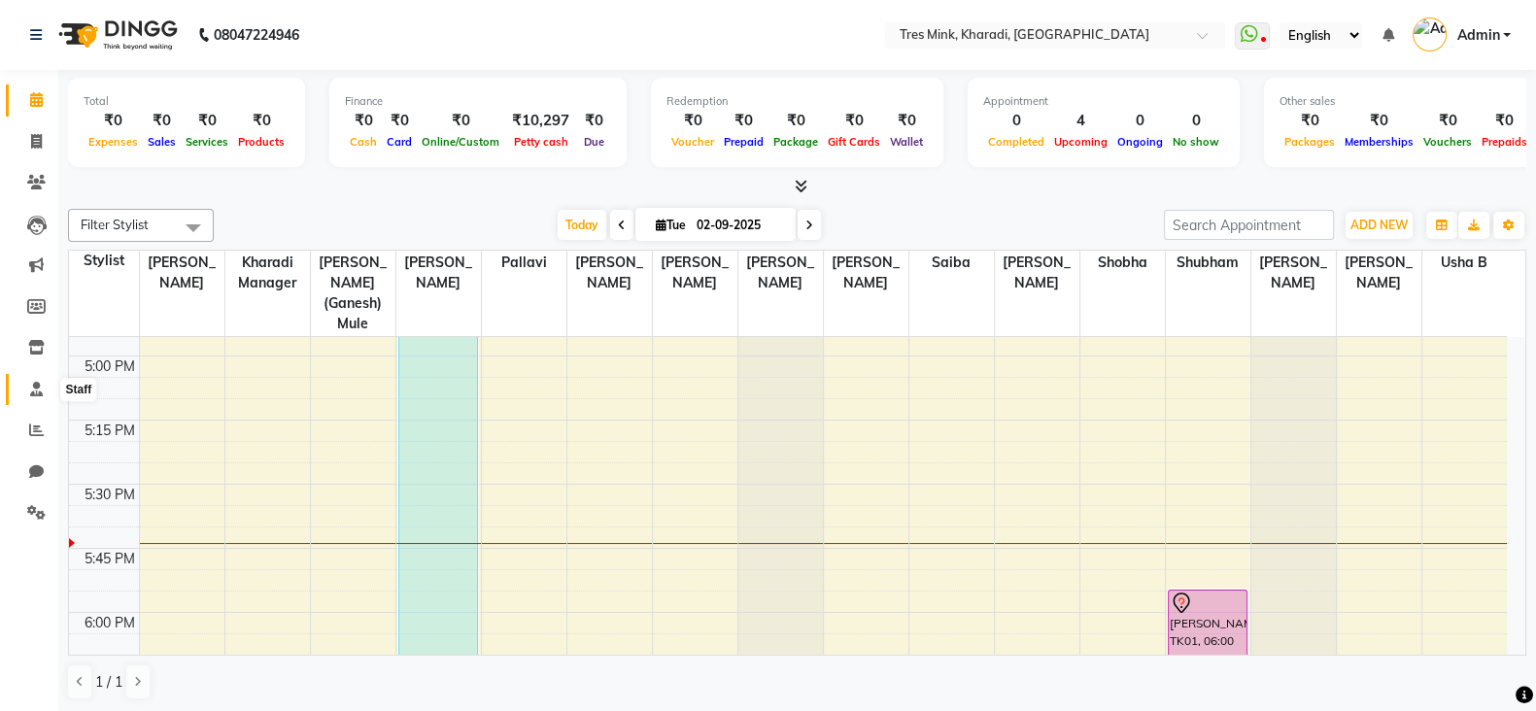
click at [38, 388] on icon at bounding box center [36, 389] width 13 height 15
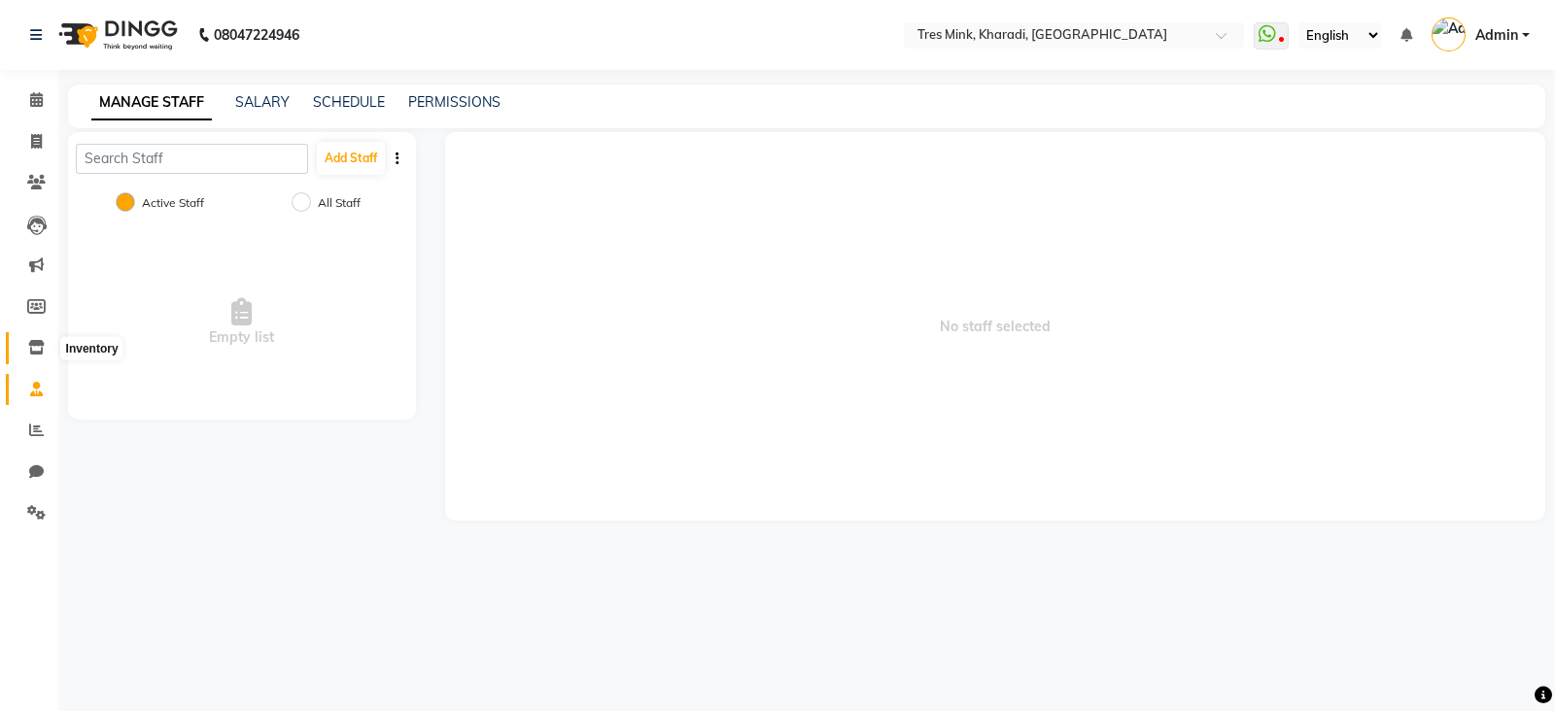
click at [33, 358] on span at bounding box center [36, 348] width 34 height 22
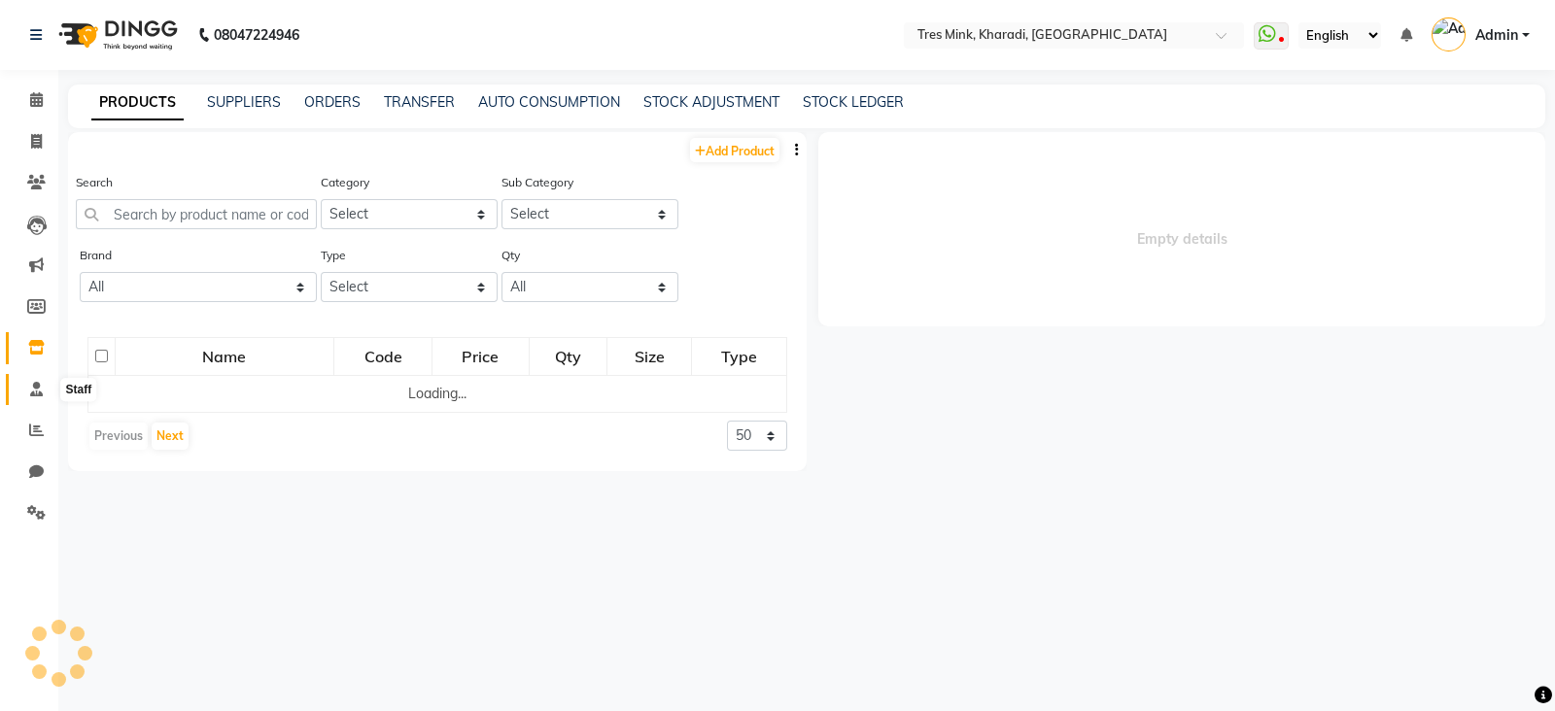
click at [38, 392] on icon at bounding box center [36, 389] width 13 height 15
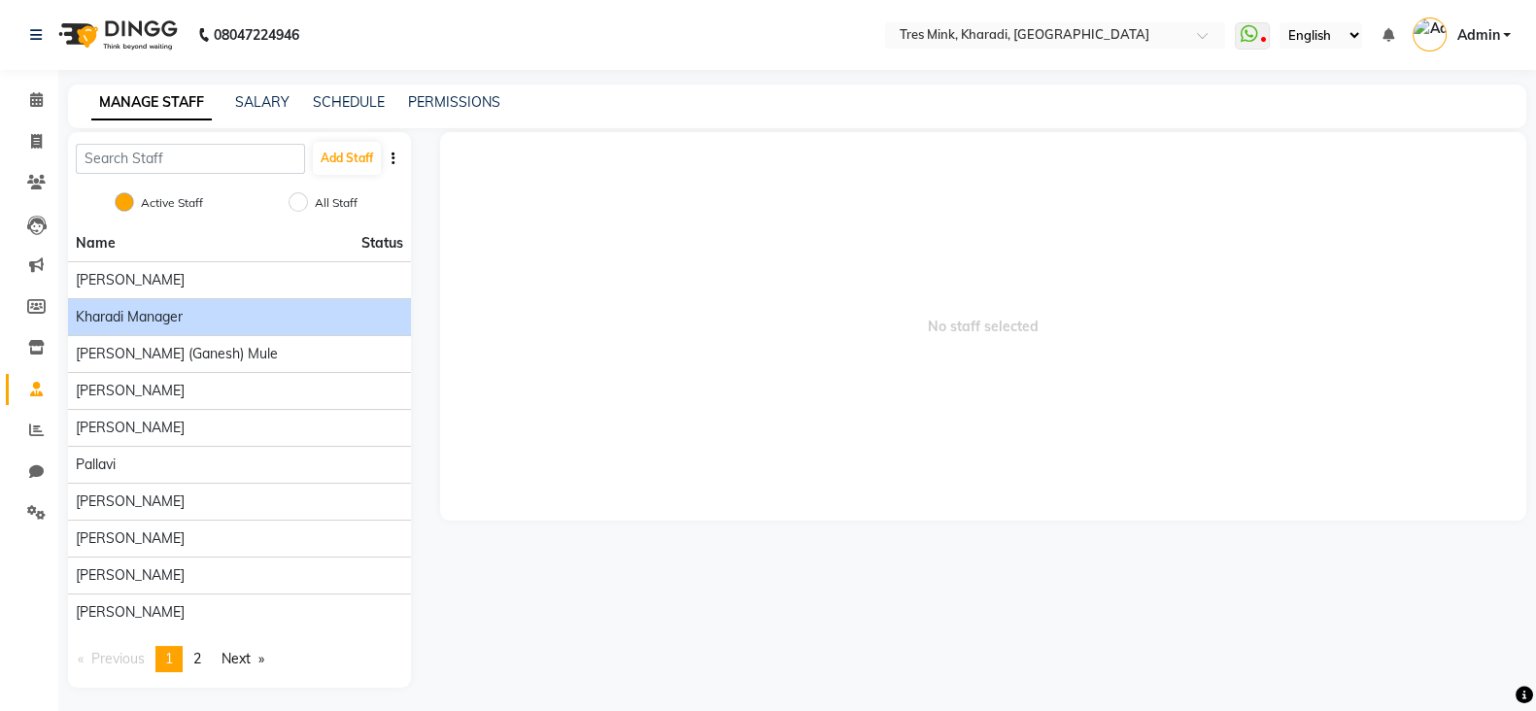
click at [181, 320] on span "Kharadi Manager" at bounding box center [129, 317] width 107 height 20
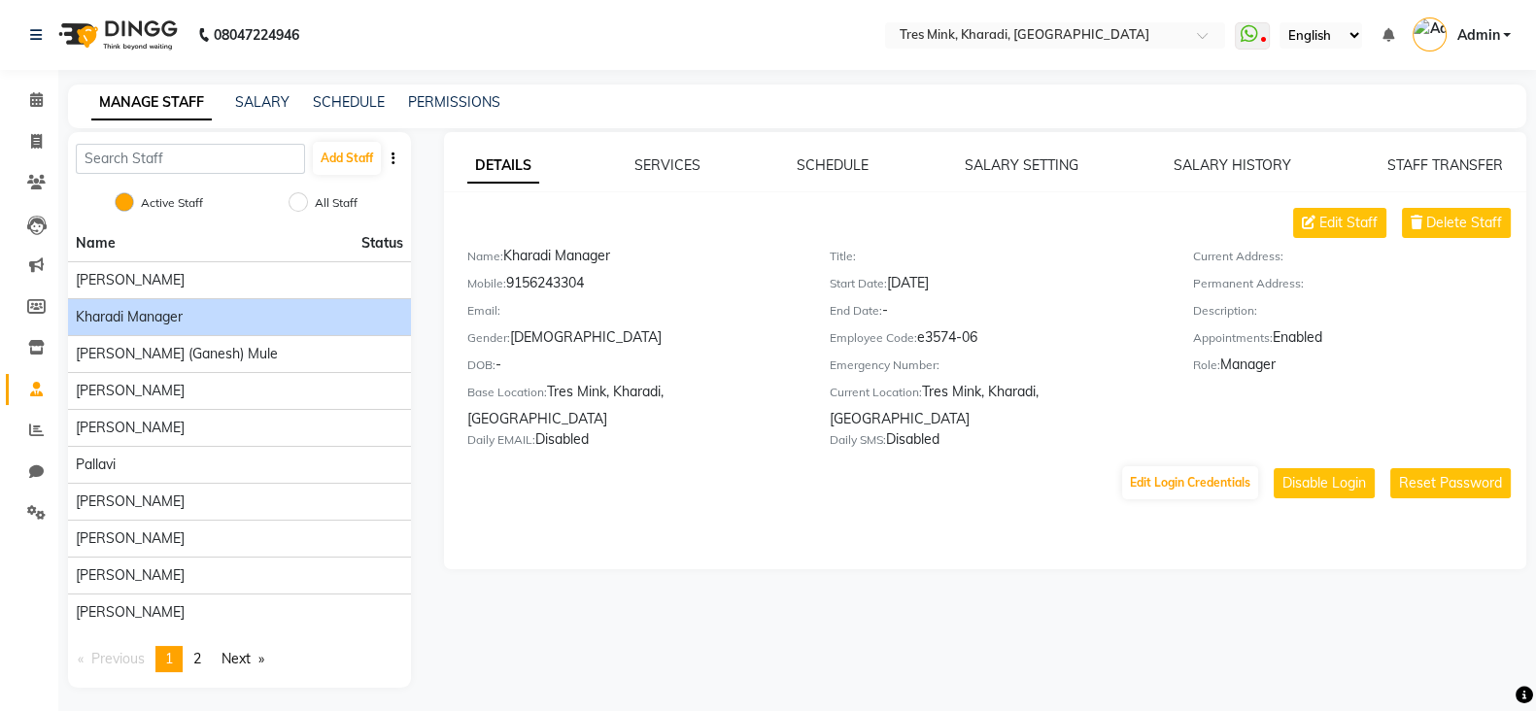
click at [185, 322] on div "Kharadi Manager" at bounding box center [239, 317] width 327 height 20
click at [243, 320] on div "Kharadi Manager" at bounding box center [239, 317] width 327 height 20
click at [1238, 481] on button "Edit Login Credentials" at bounding box center [1190, 482] width 136 height 33
select select "725"
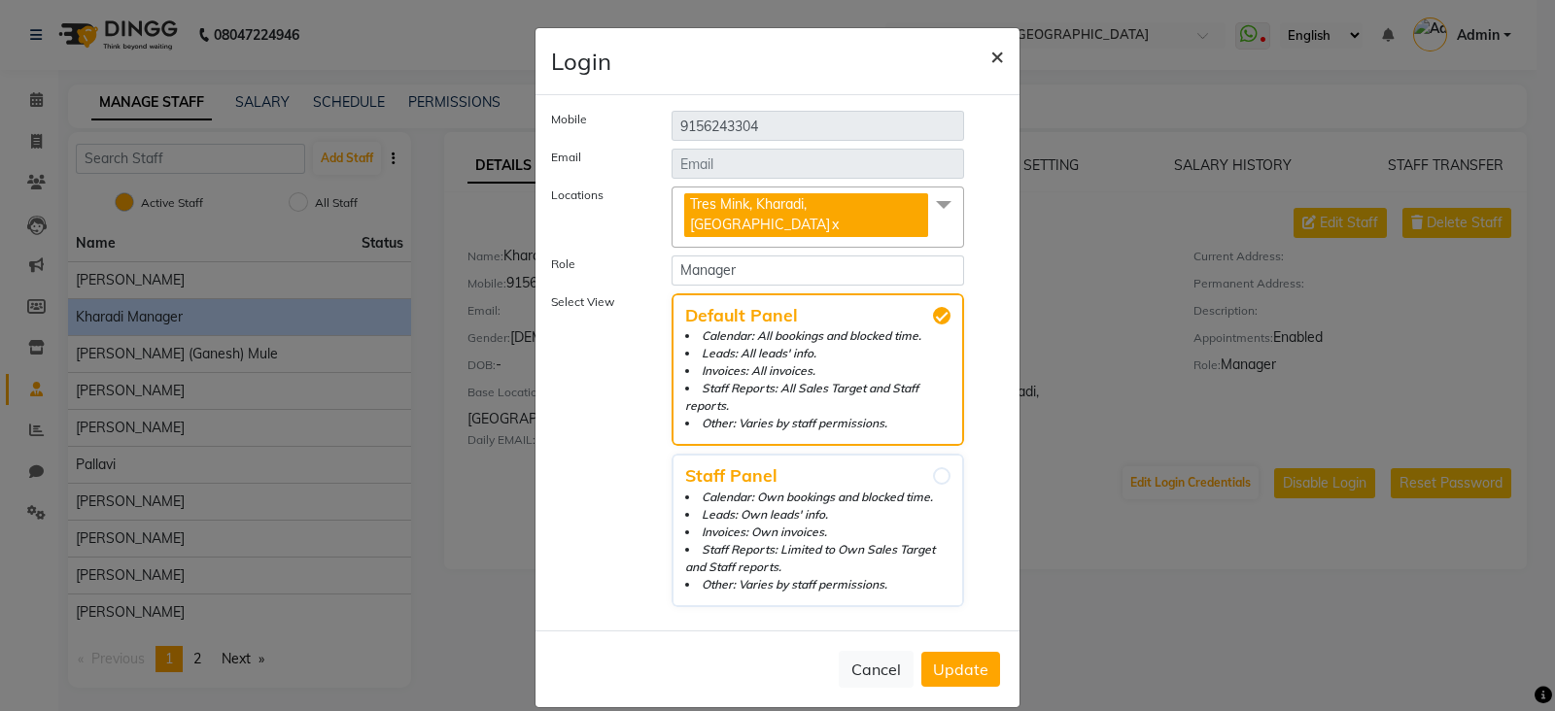
click at [990, 59] on span "×" at bounding box center [997, 55] width 14 height 29
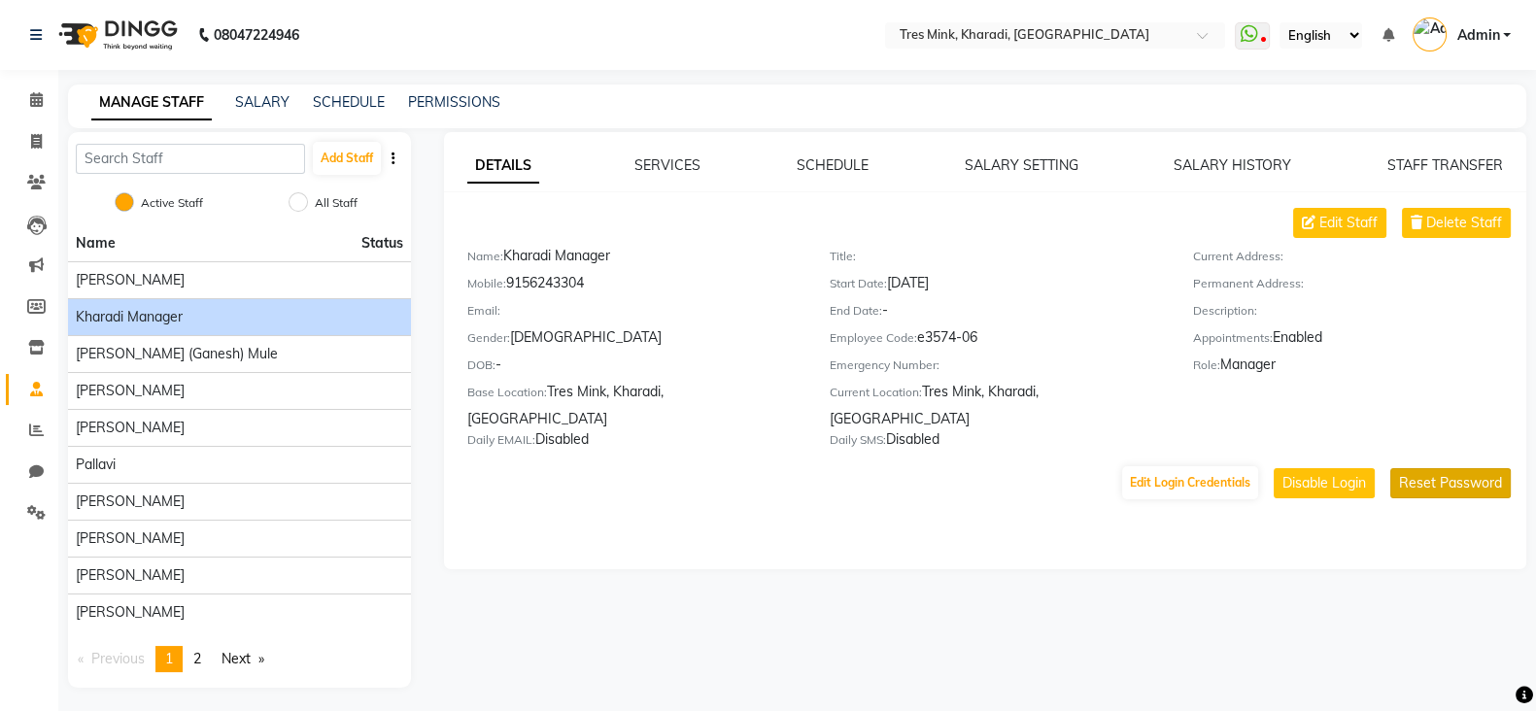
click at [1464, 474] on button "Reset Password" at bounding box center [1450, 483] width 120 height 30
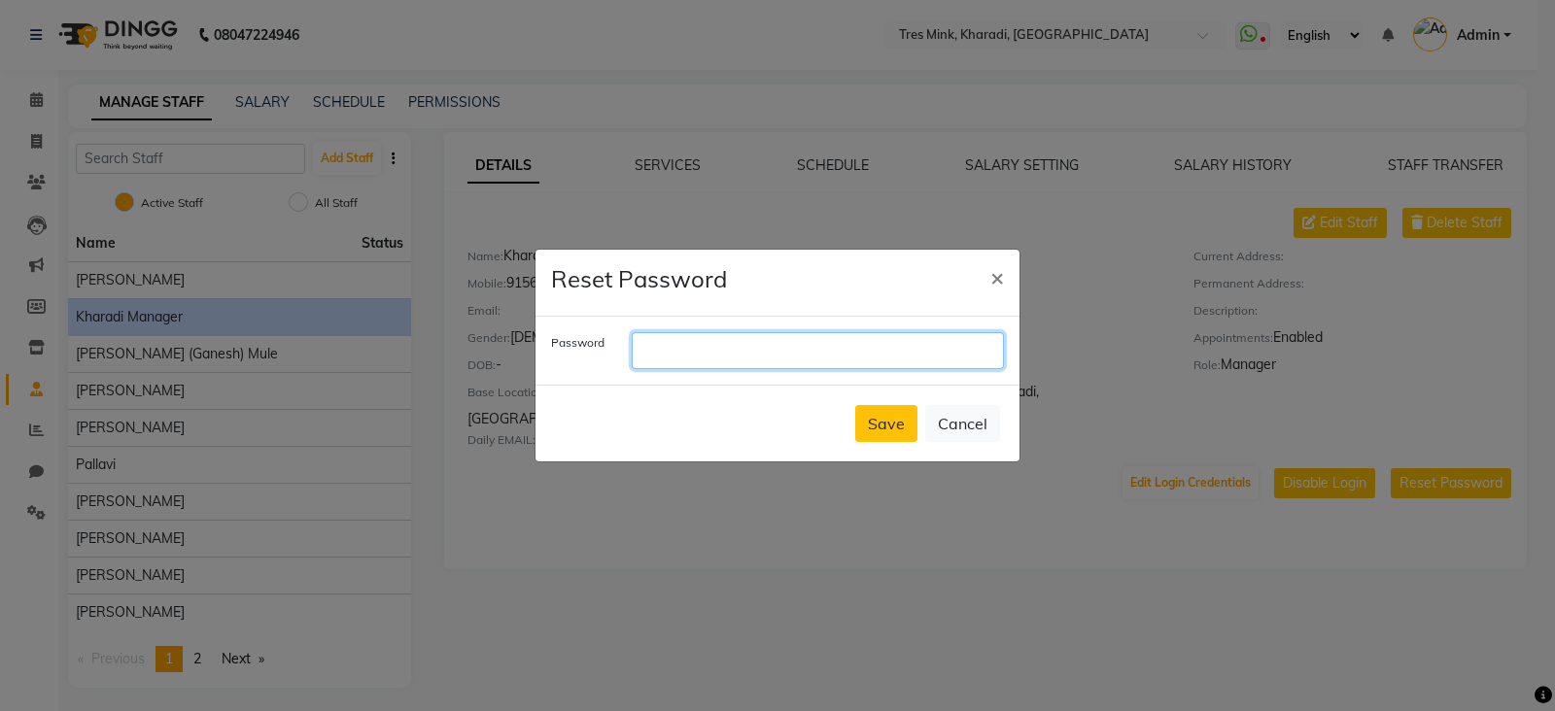
drag, startPoint x: 813, startPoint y: 357, endPoint x: 1554, endPoint y: 157, distance: 766.7
click at [813, 356] on input "text" at bounding box center [818, 350] width 372 height 37
type input "shubham"
click at [894, 425] on button "Save" at bounding box center [886, 423] width 62 height 37
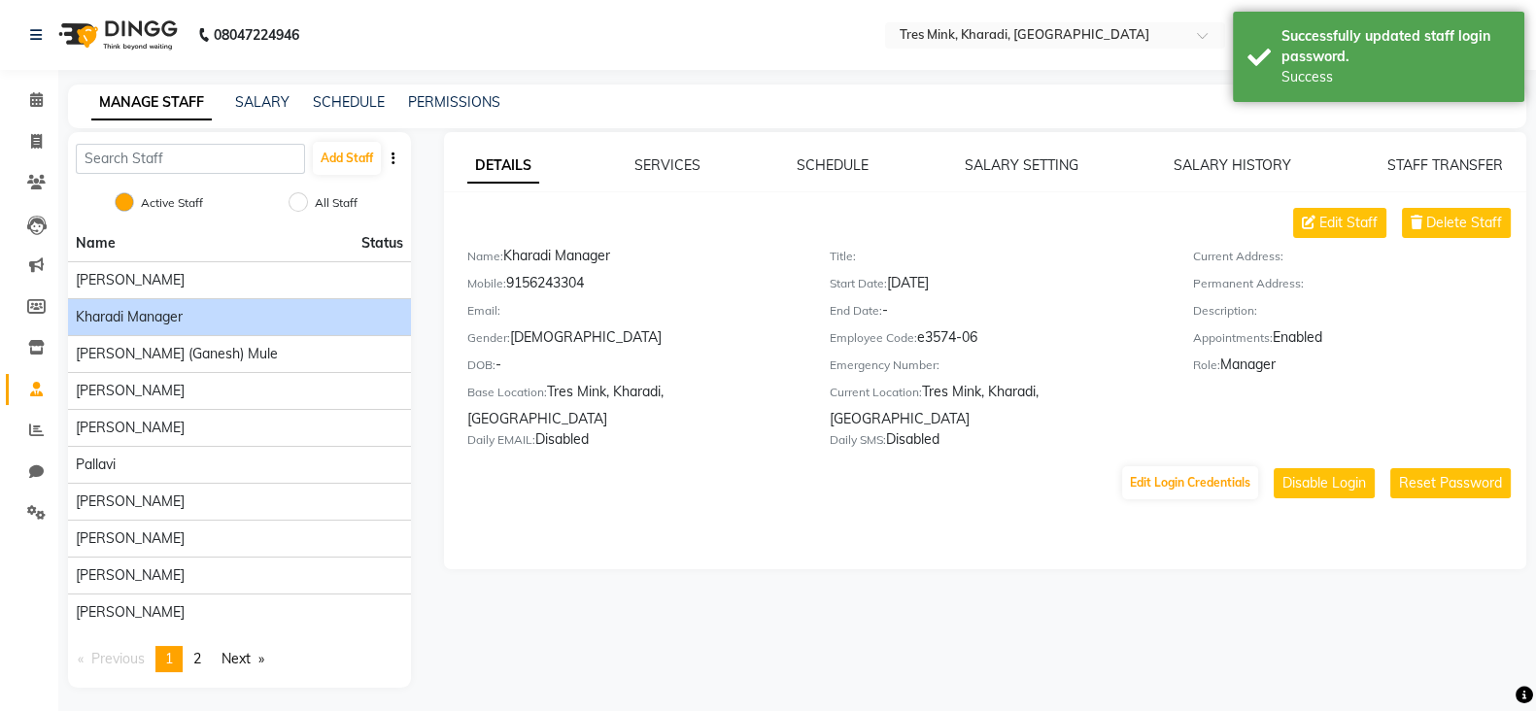
click at [544, 275] on div "Mobile: [PHONE_NUMBER]" at bounding box center [633, 286] width 333 height 27
copy div "9156243304"
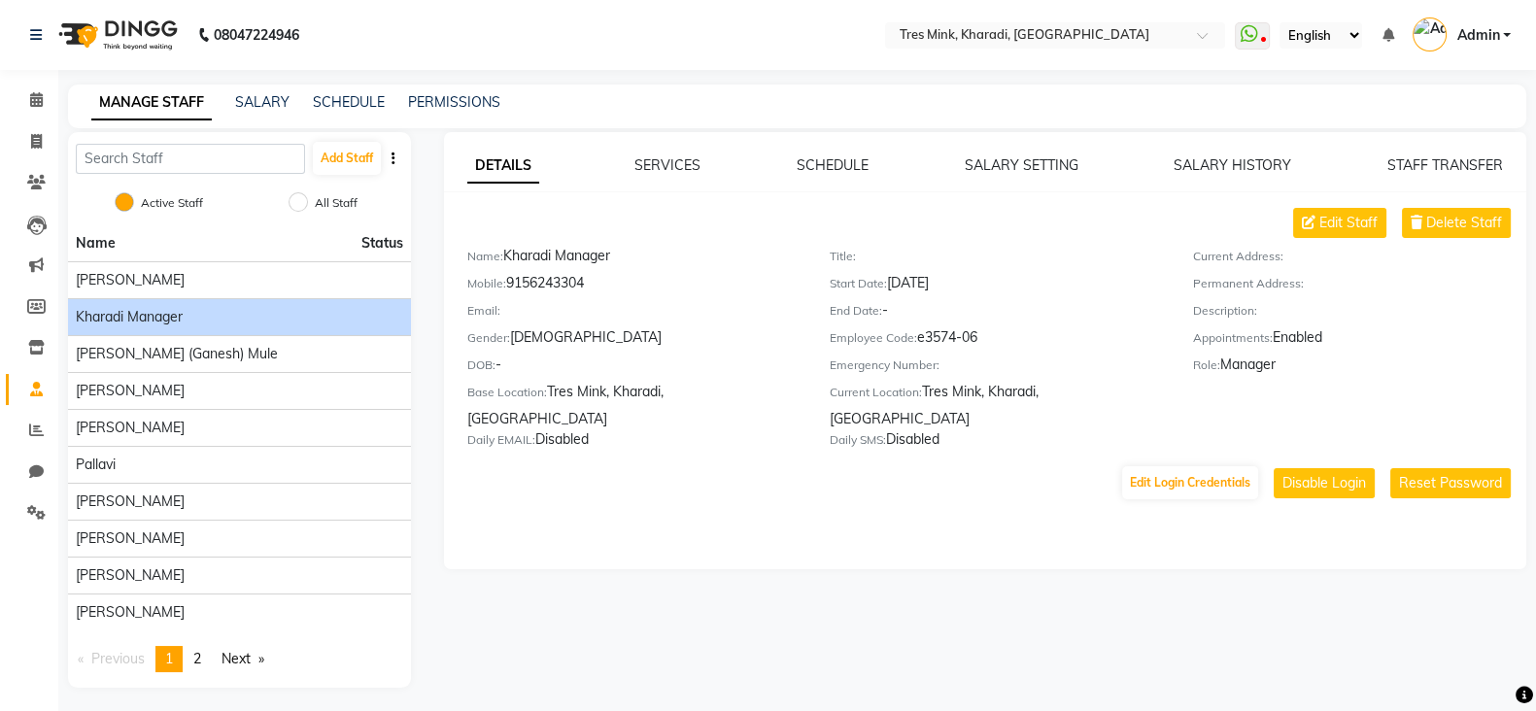
click at [897, 77] on div "08047224946 Select Location × [GEOGRAPHIC_DATA], [GEOGRAPHIC_DATA], Kharadi Wha…" at bounding box center [768, 358] width 1536 height 717
click at [1502, 36] on link "Admin" at bounding box center [1462, 35] width 98 height 32
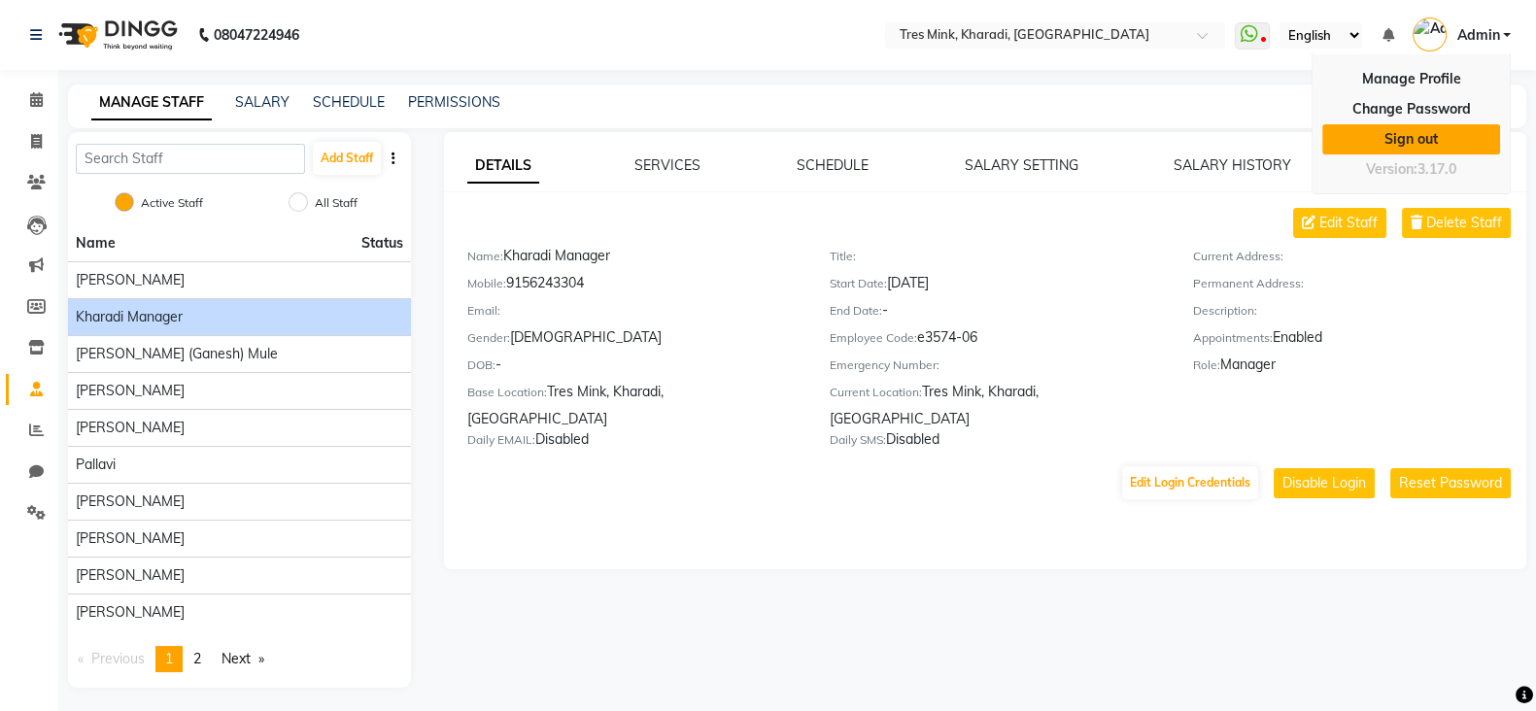
click at [1453, 138] on link "Sign out" at bounding box center [1411, 139] width 178 height 30
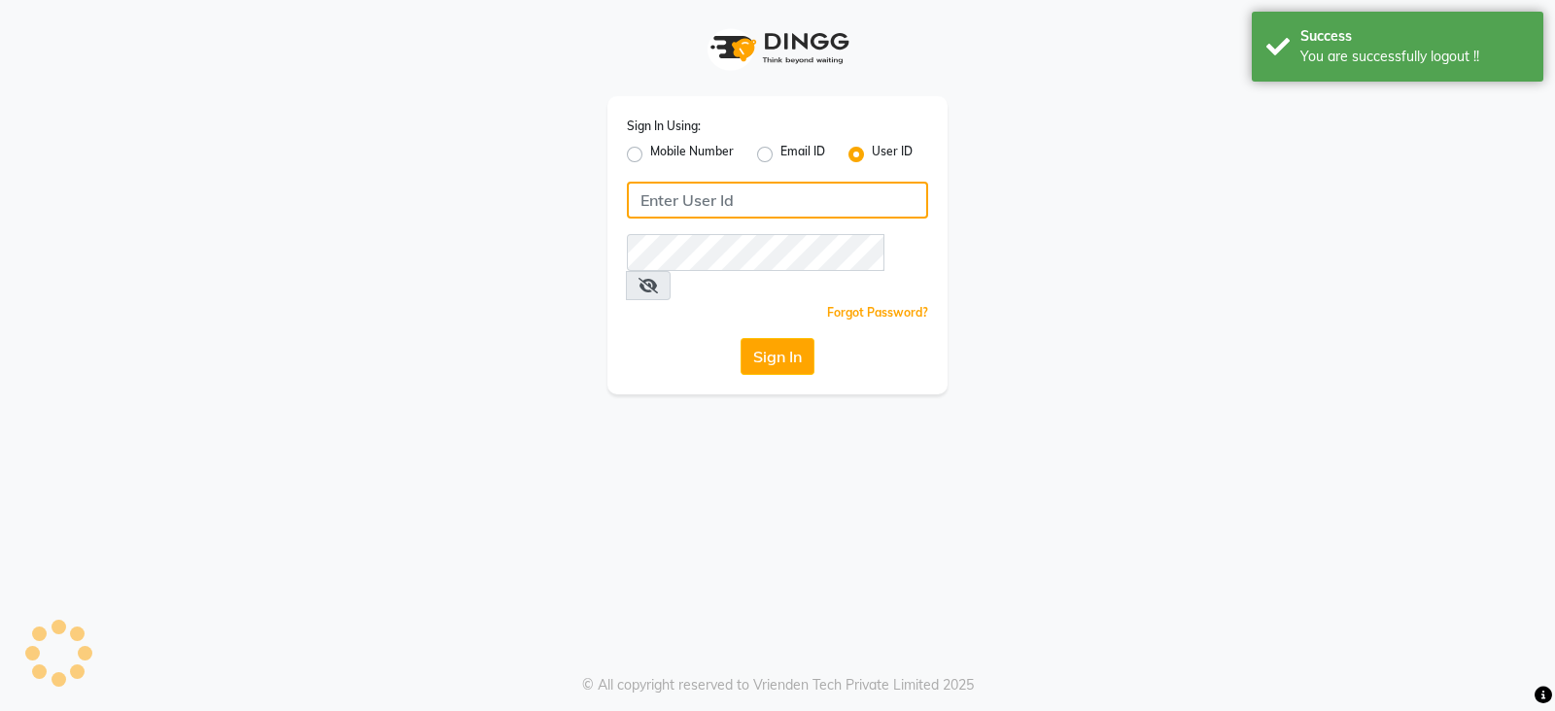
type input "9156243304"
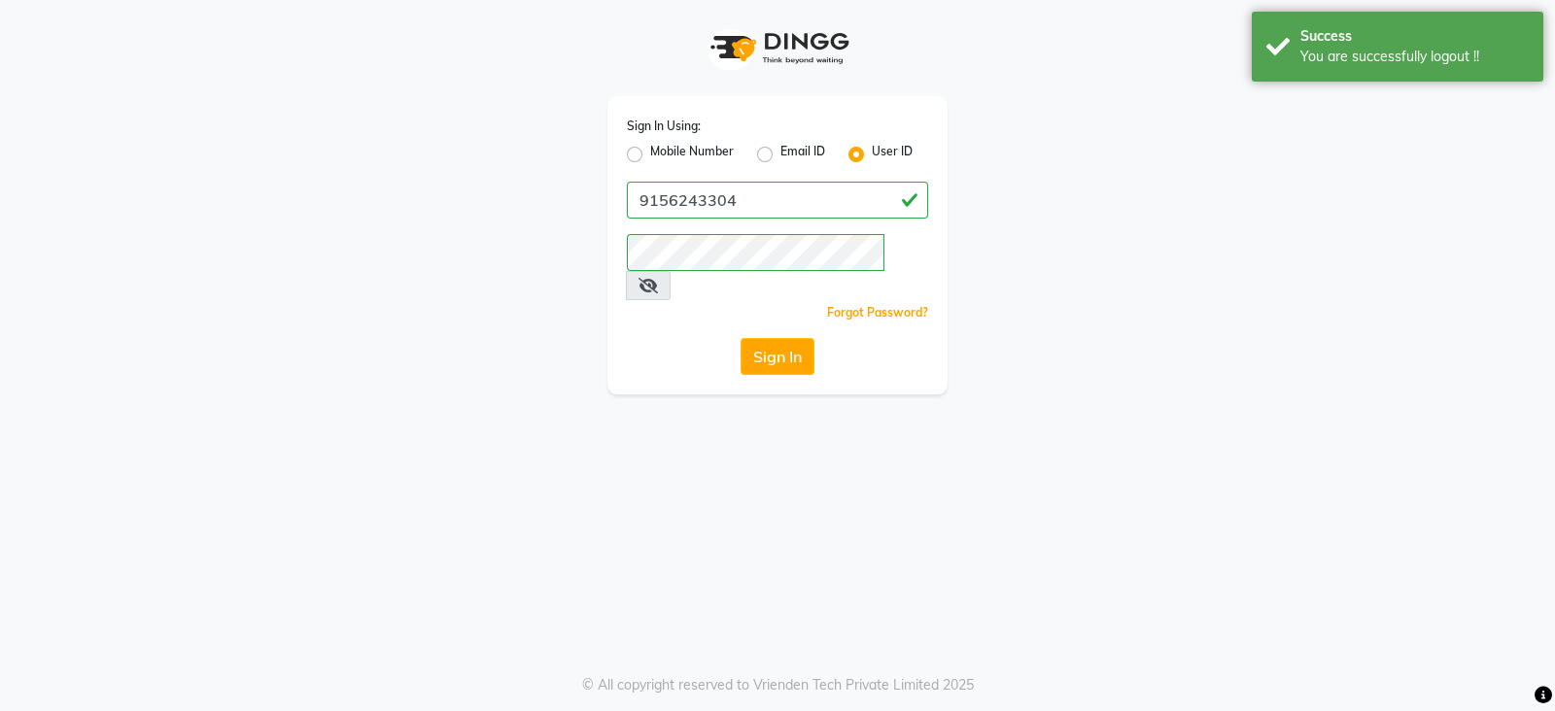
click at [650, 154] on label "Mobile Number" at bounding box center [692, 154] width 84 height 23
click at [650, 154] on input "Mobile Number" at bounding box center [656, 149] width 13 height 13
radio input "true"
radio input "false"
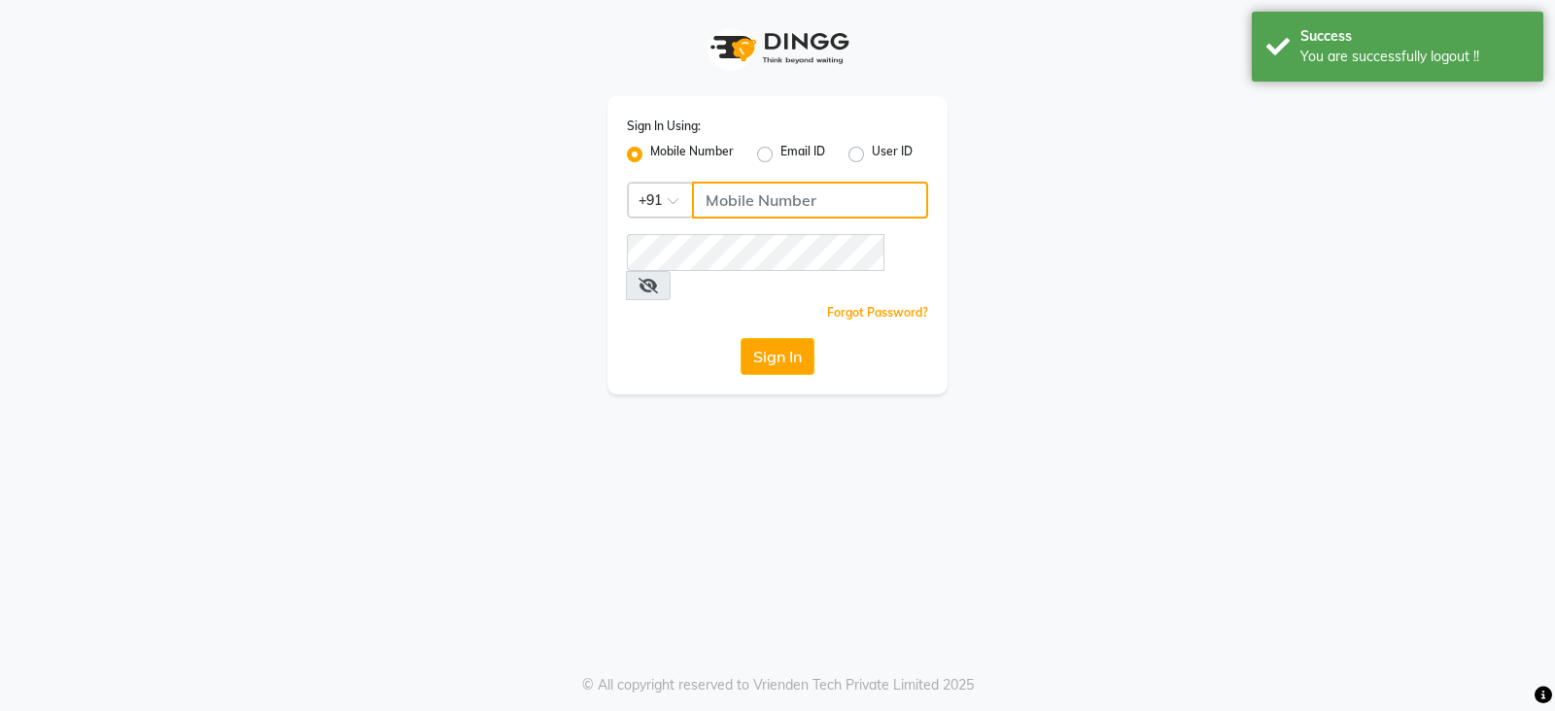
click at [763, 203] on input "Username" at bounding box center [810, 200] width 236 height 37
paste input "9156243304"
type input "9156243304"
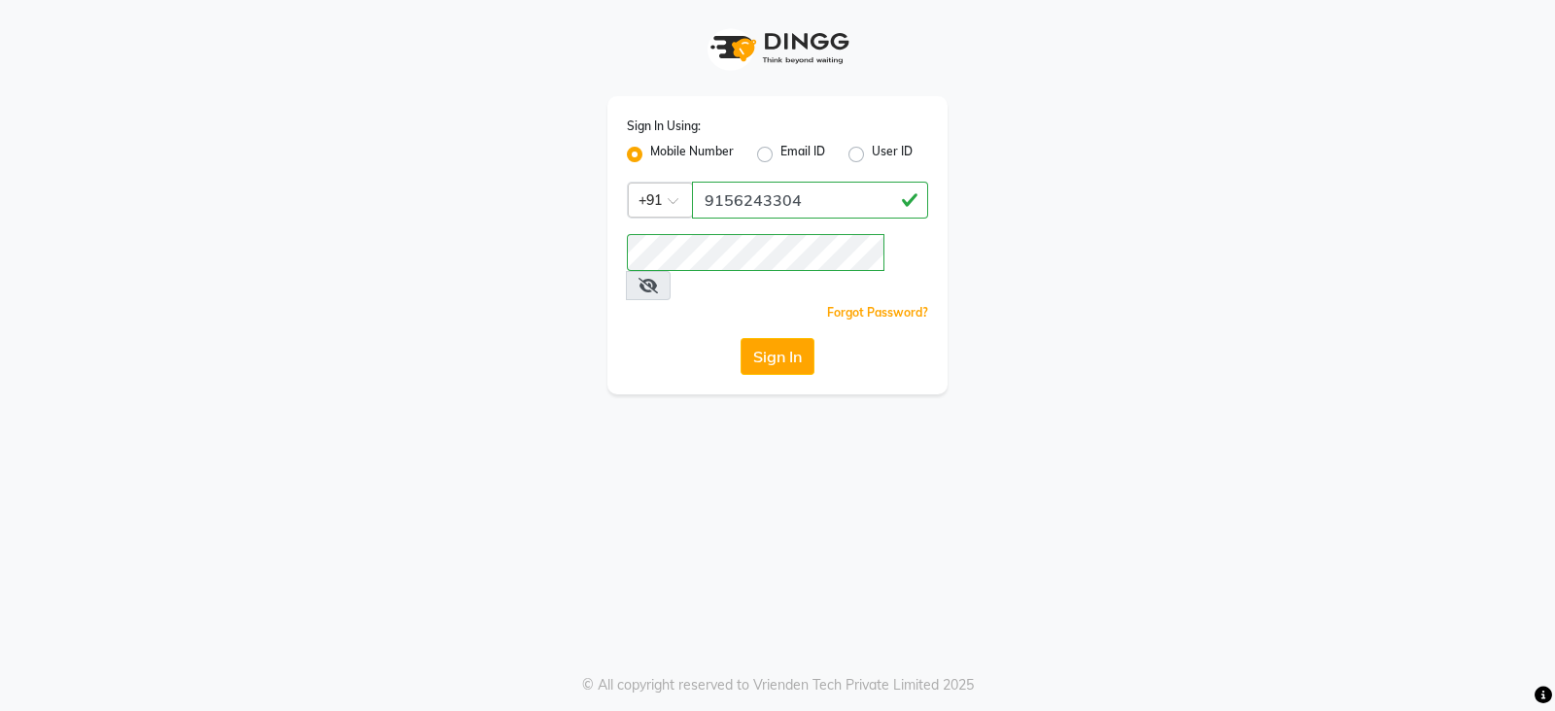
click at [658, 278] on icon at bounding box center [647, 286] width 19 height 16
click at [638, 338] on div "Sign In" at bounding box center [777, 356] width 301 height 37
click at [770, 338] on button "Sign In" at bounding box center [777, 356] width 74 height 37
click at [780, 338] on button "Sign In" at bounding box center [777, 356] width 74 height 37
